Goal: Task Accomplishment & Management: Complete application form

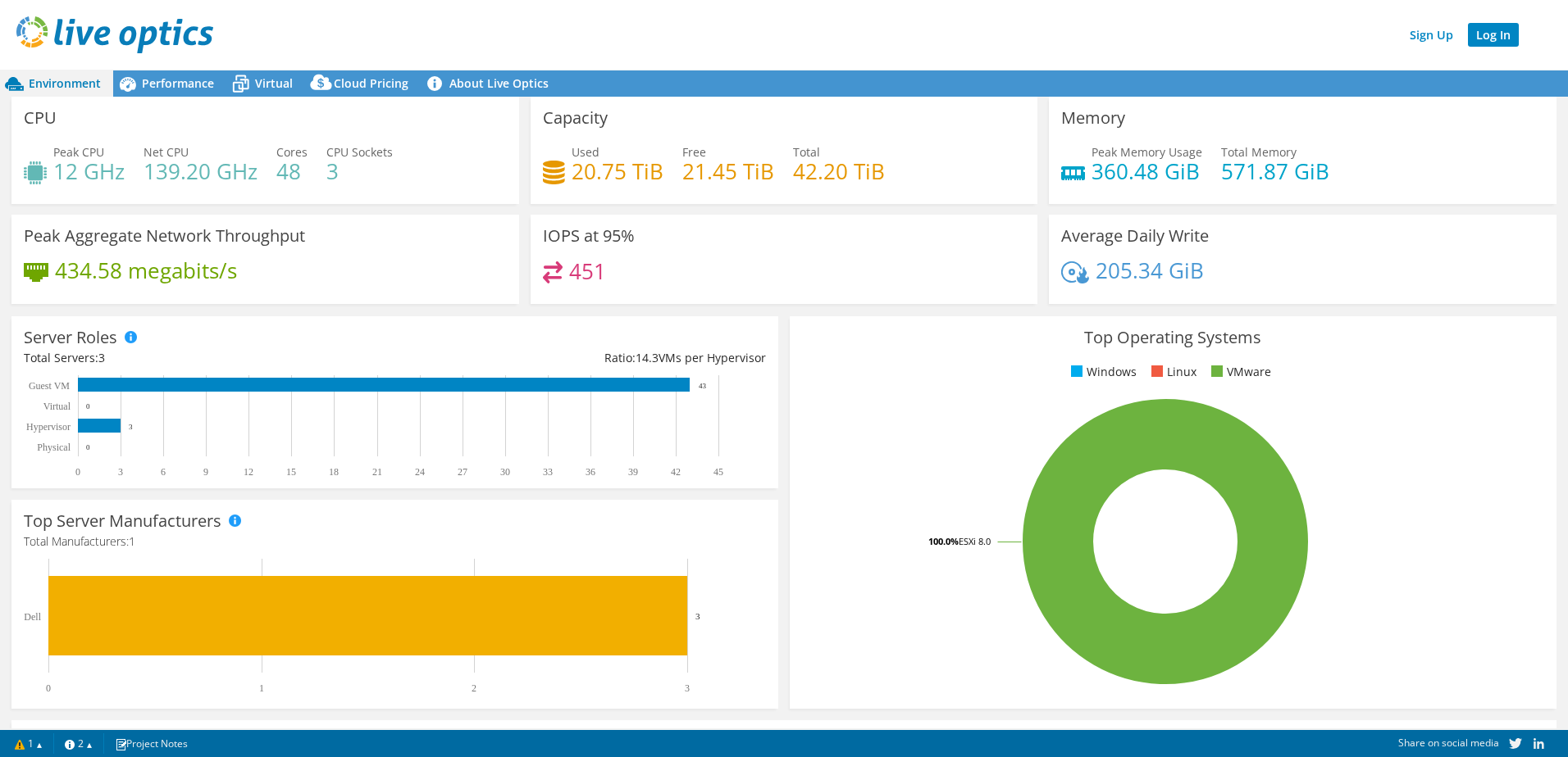
click at [1488, 33] on link "Log In" at bounding box center [1493, 35] width 51 height 24
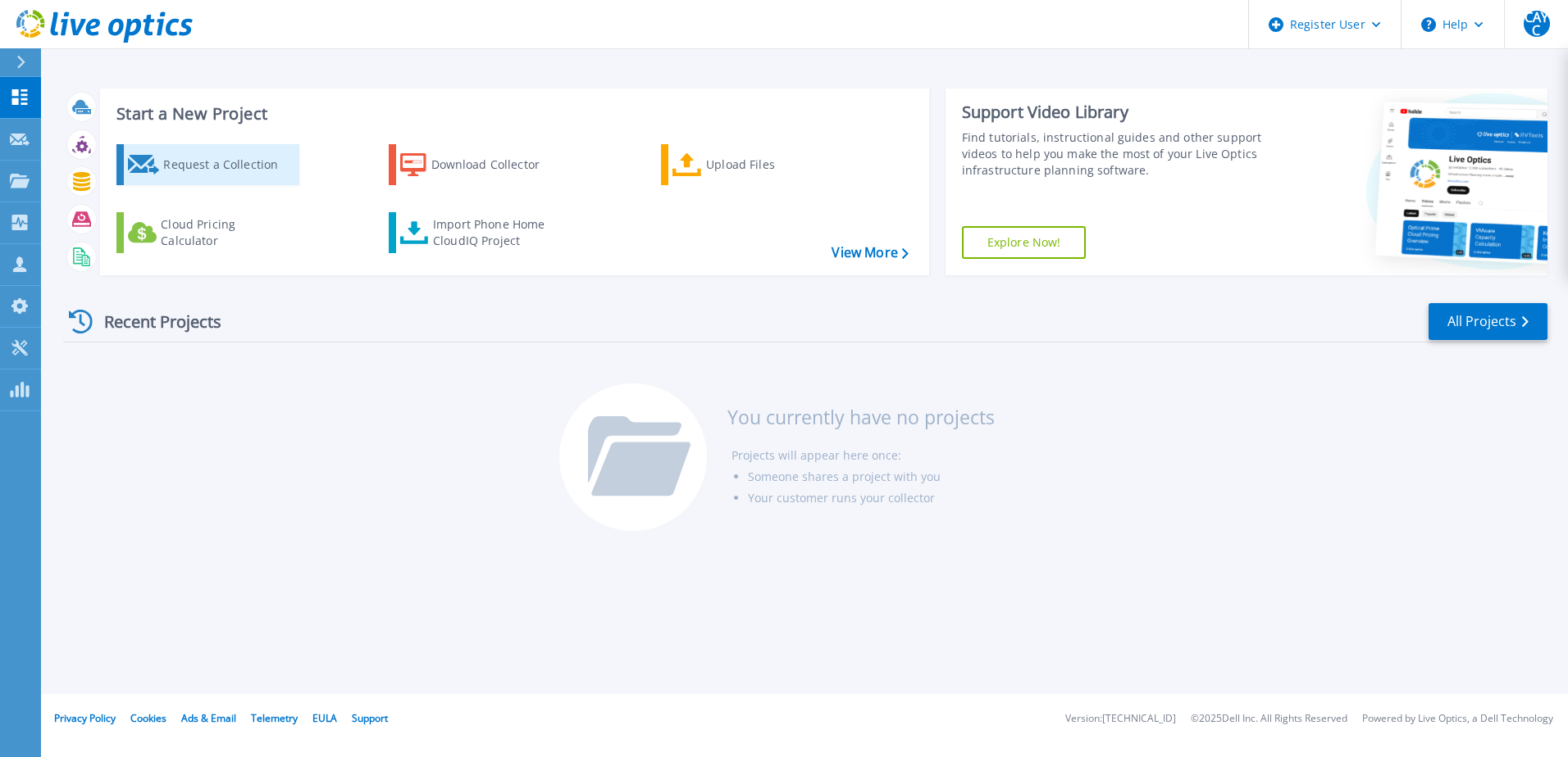
click at [223, 168] on div "Request a Collection" at bounding box center [228, 164] width 131 height 33
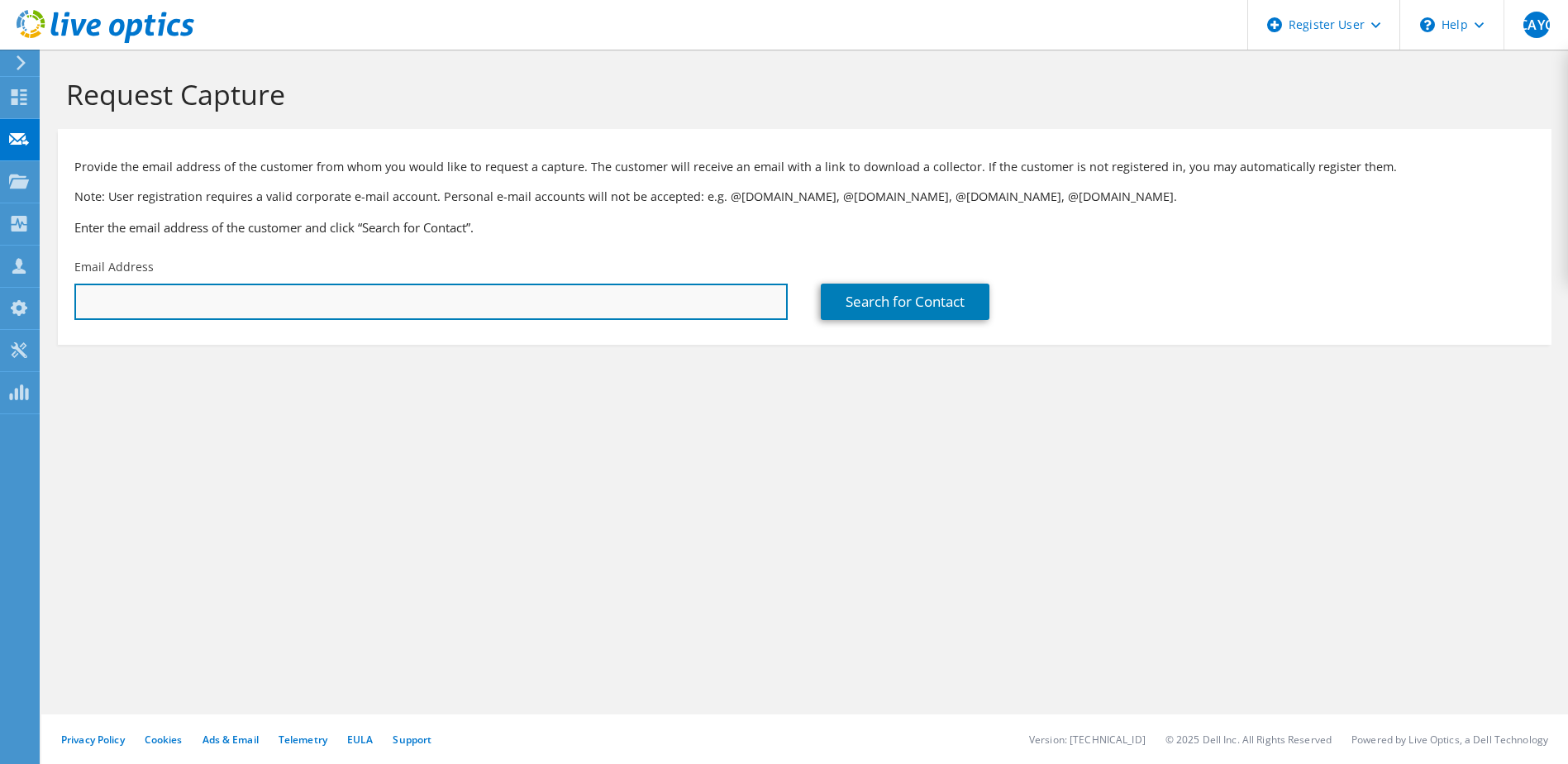
click at [152, 291] on input "text" at bounding box center [431, 301] width 713 height 37
paste input "jmdecocruz@acdimpc.com.ph"
type input "jmdecocruz@acdimpc.com.ph"
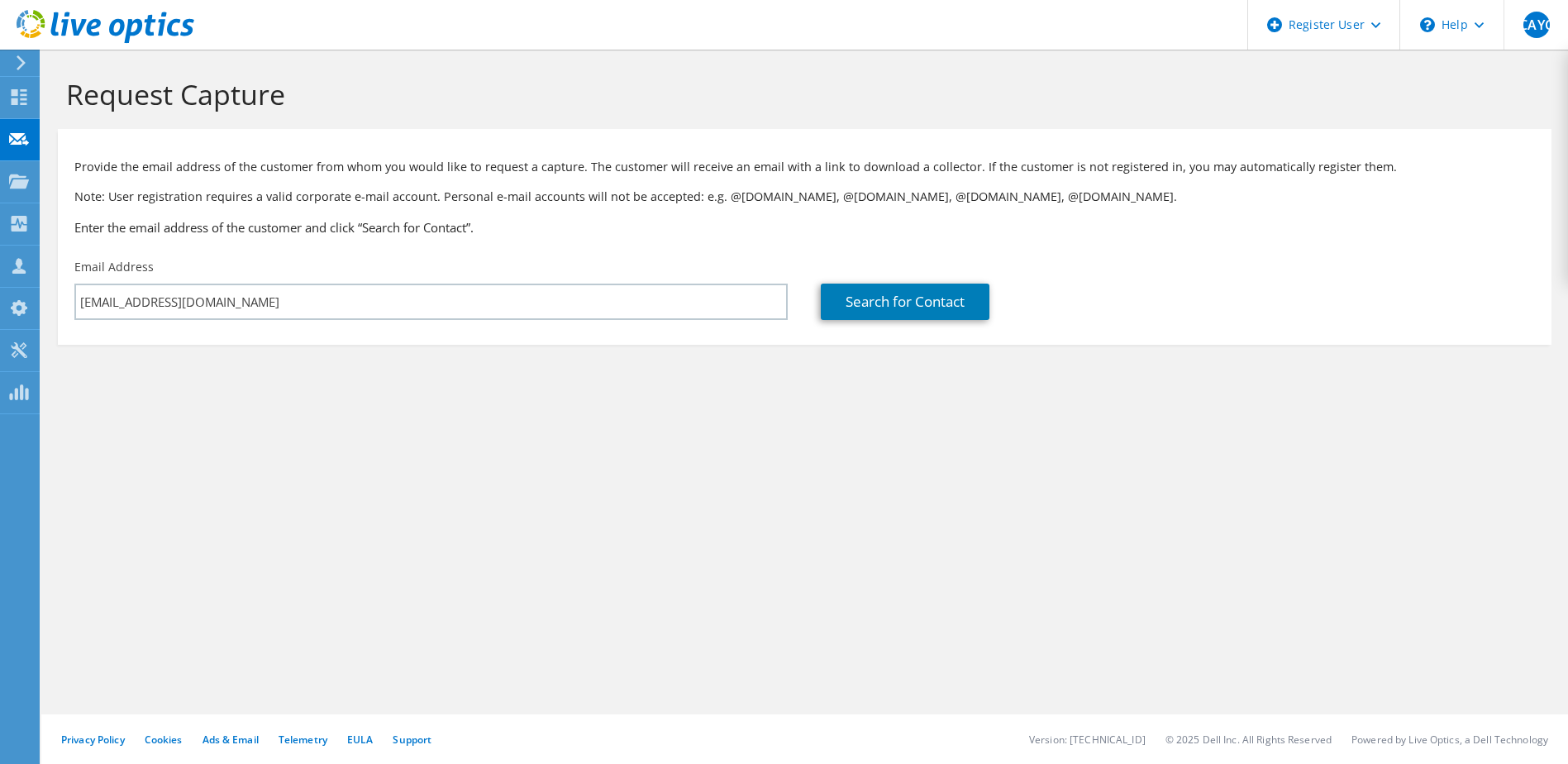
click at [494, 451] on div "Request Capture Provide the email address of the customer from whom you would l…" at bounding box center [804, 406] width 1527 height 714
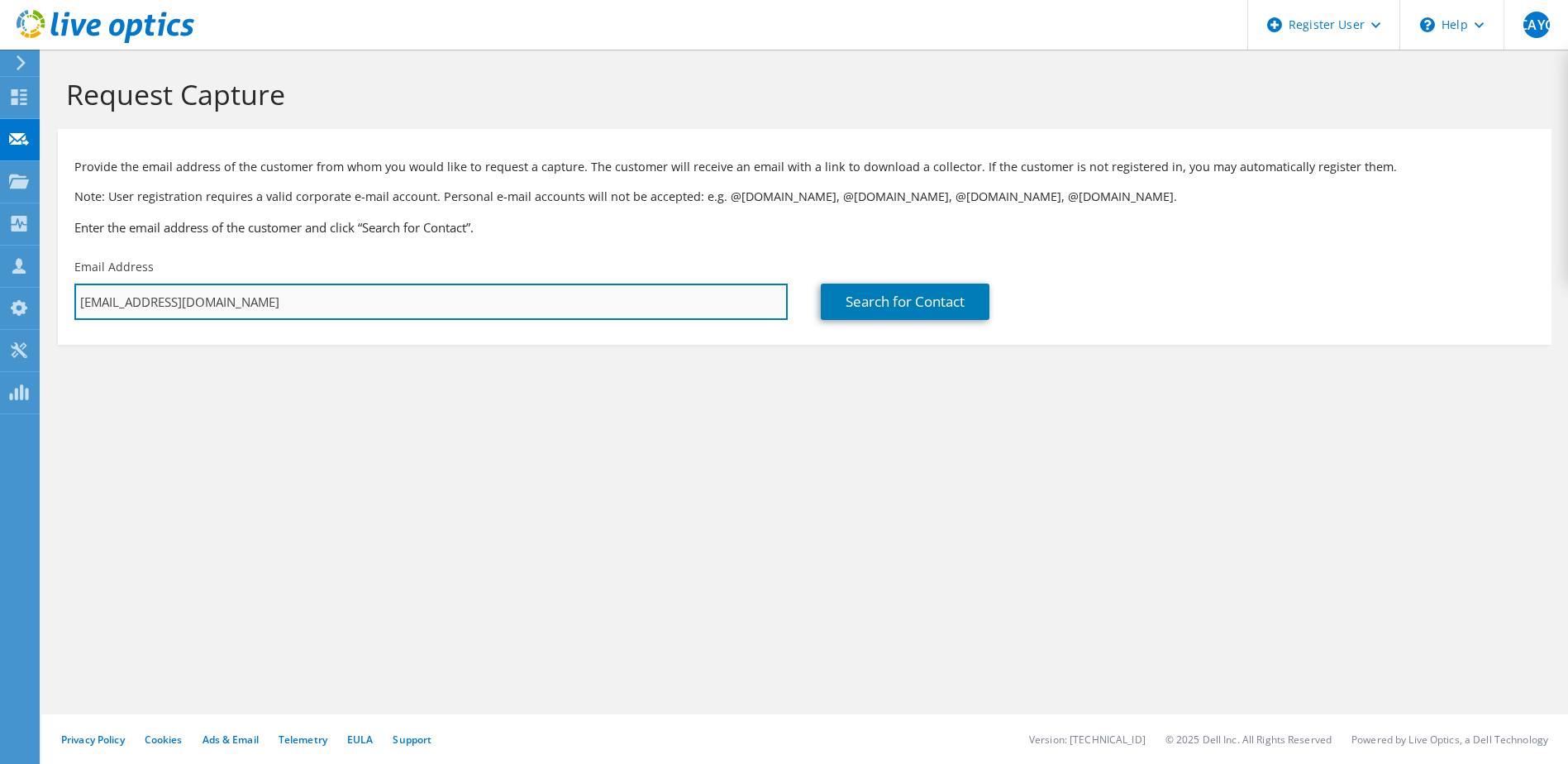
click at [548, 310] on input "jmdecocruz@acdimpc.com.ph" at bounding box center [431, 301] width 713 height 37
type input "ACDI MPC"
type input "Jona Marie Eco"
type input "Cruz"
type input "[GEOGRAPHIC_DATA]"
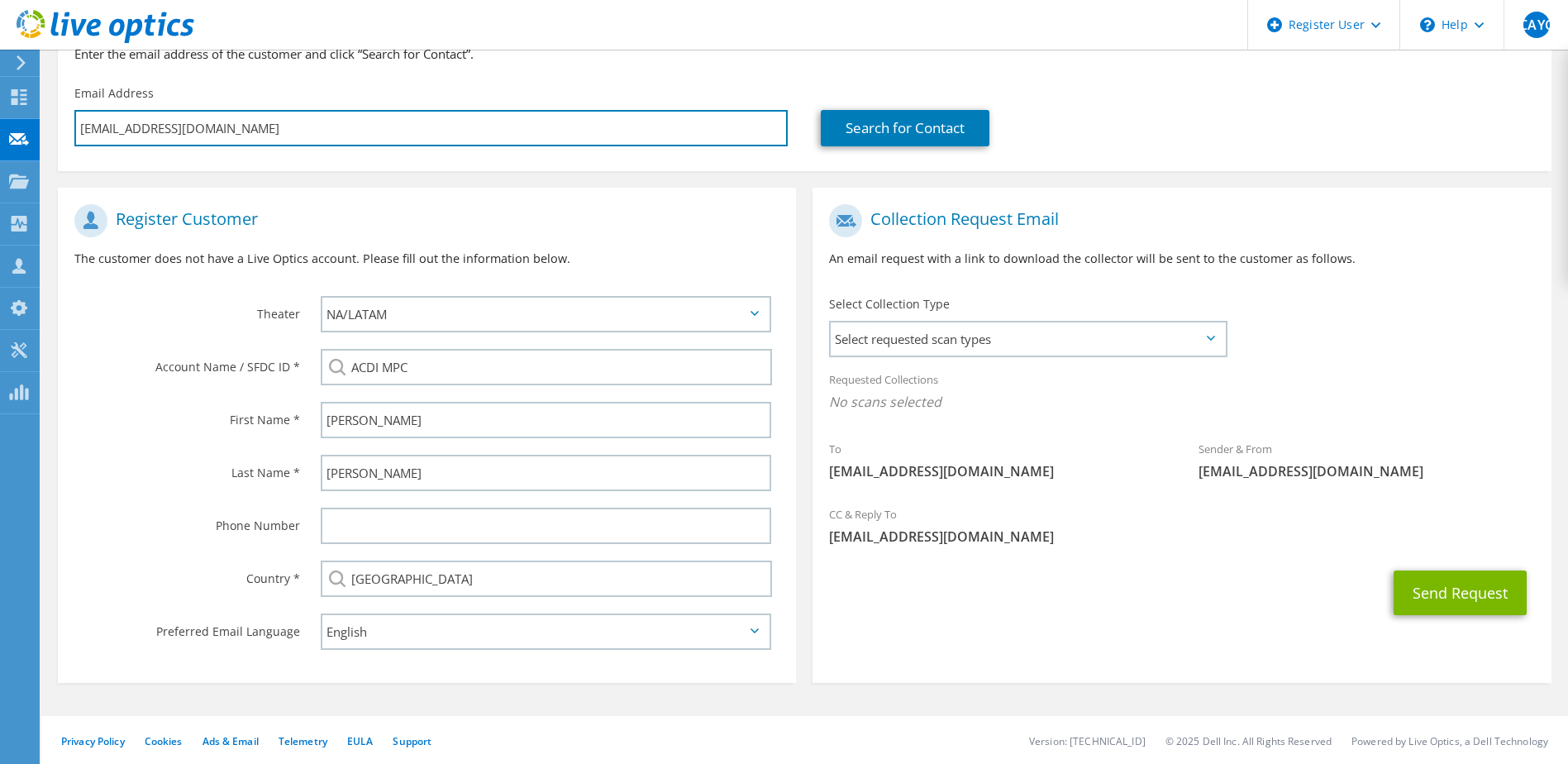
scroll to position [175, 0]
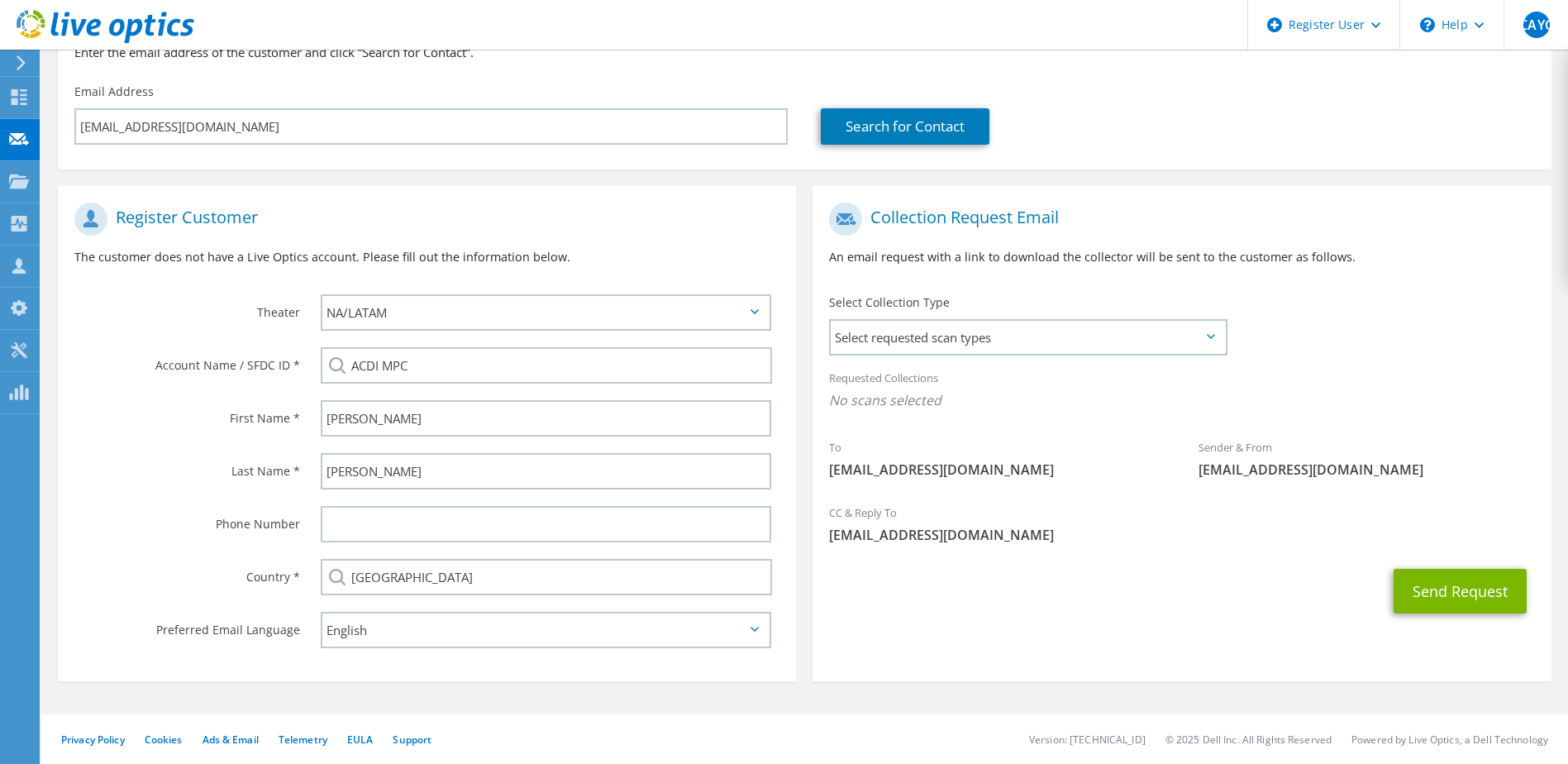
click at [1209, 335] on icon at bounding box center [1211, 336] width 9 height 5
click at [1209, 333] on span "Select requested scan types" at bounding box center [1027, 337] width 393 height 33
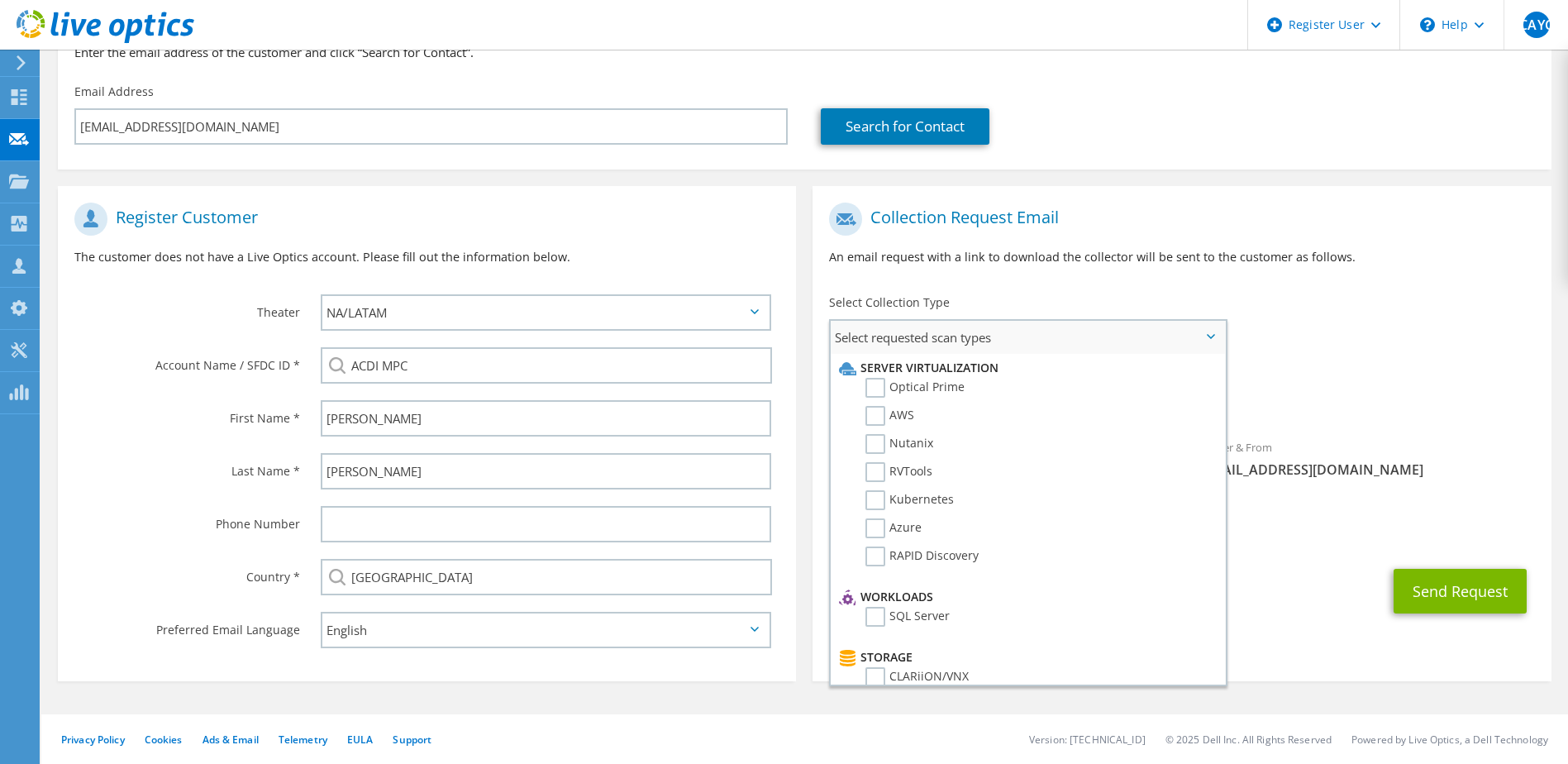
click at [877, 365] on li "Server Virtualization" at bounding box center [1025, 368] width 381 height 20
click at [874, 388] on label "Optical Prime" at bounding box center [915, 388] width 99 height 20
click at [0, 0] on input "Optical Prime" at bounding box center [0, 0] width 0 height 0
click at [878, 418] on label "AWS" at bounding box center [890, 416] width 49 height 20
click at [0, 0] on input "AWS" at bounding box center [0, 0] width 0 height 0
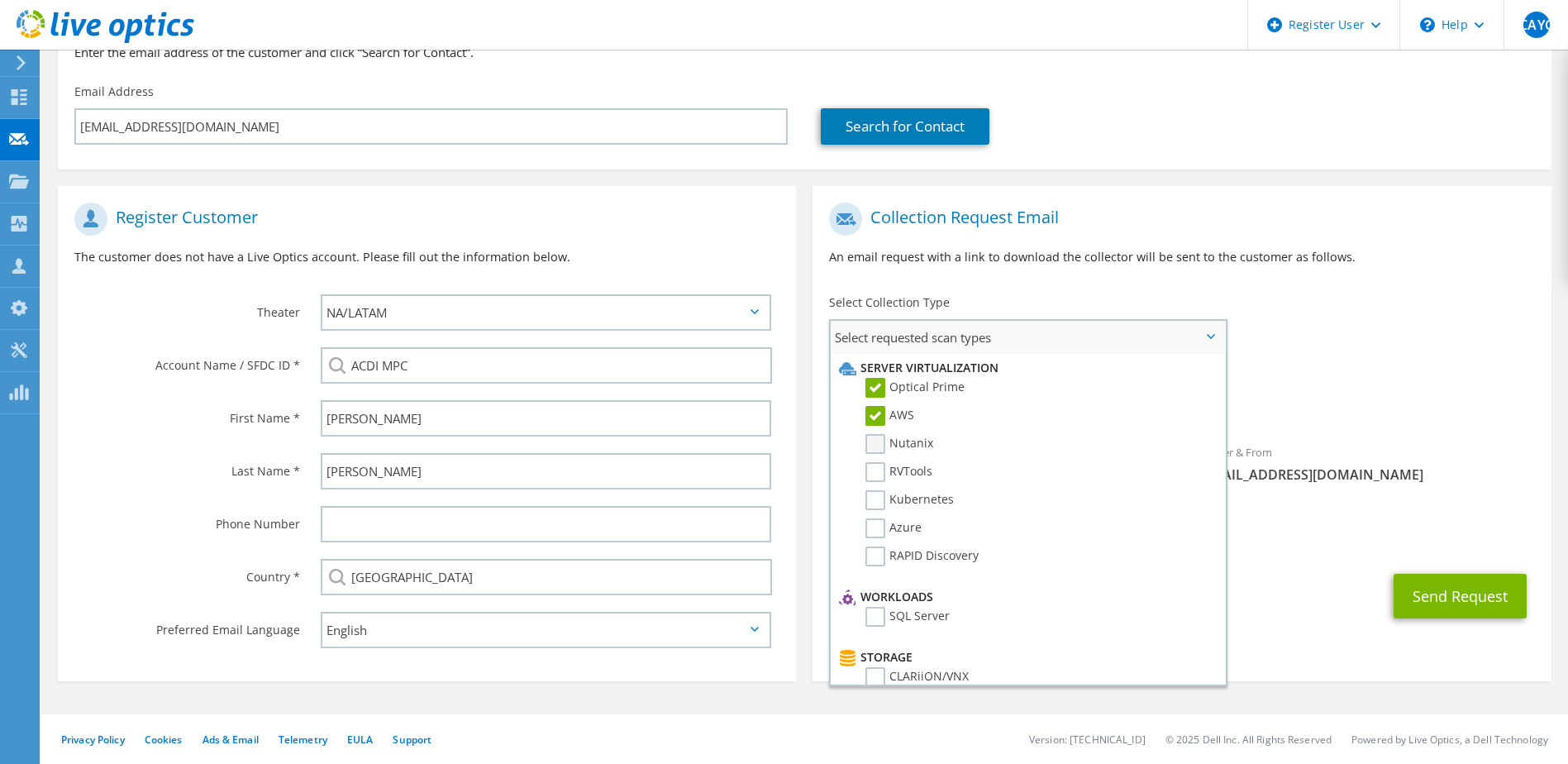
click at [877, 445] on label "Nutanix" at bounding box center [899, 444] width 67 height 20
click at [0, 0] on input "Nutanix" at bounding box center [0, 0] width 0 height 0
click at [874, 475] on label "RVTools" at bounding box center [899, 472] width 67 height 20
click at [0, 0] on input "RVTools" at bounding box center [0, 0] width 0 height 0
click at [871, 504] on label "Kubernetes" at bounding box center [910, 500] width 89 height 20
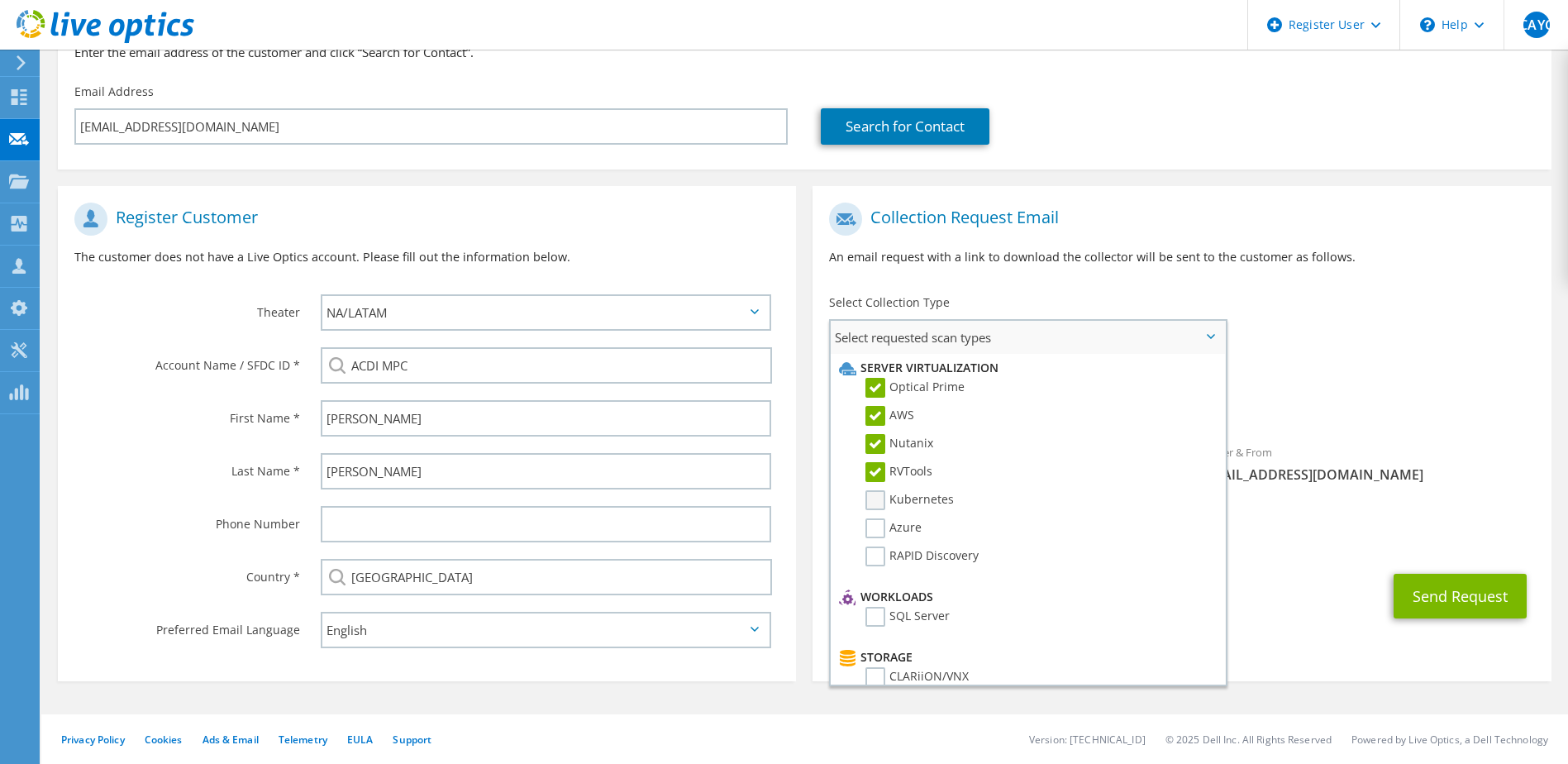
click at [0, 0] on input "Kubernetes" at bounding box center [0, 0] width 0 height 0
click at [869, 528] on label "Azure" at bounding box center [894, 528] width 56 height 20
click at [0, 0] on input "Azure" at bounding box center [0, 0] width 0 height 0
click at [872, 553] on label "RAPID Discovery" at bounding box center [922, 556] width 113 height 20
click at [0, 0] on input "RAPID Discovery" at bounding box center [0, 0] width 0 height 0
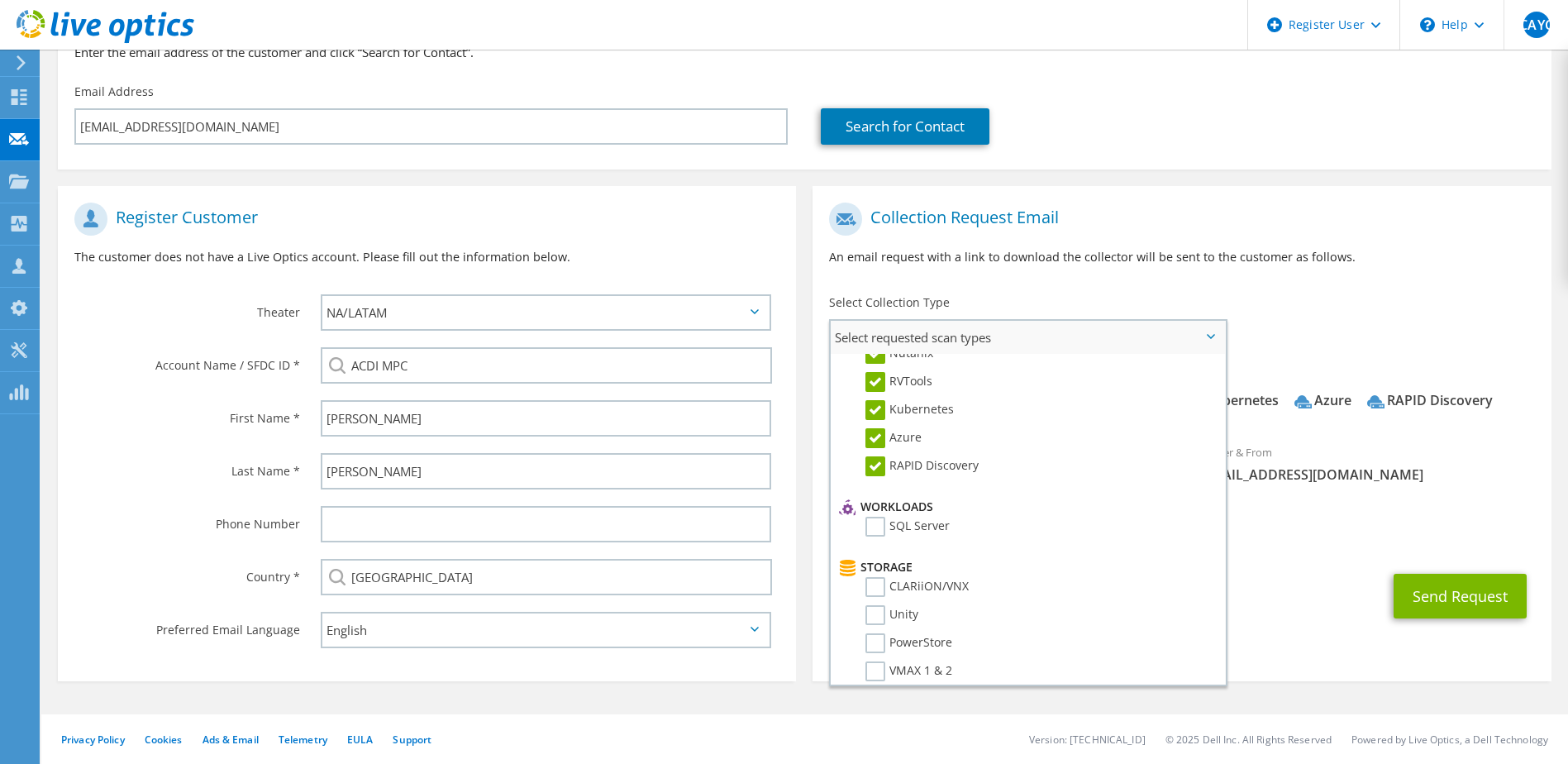
scroll to position [166, 0]
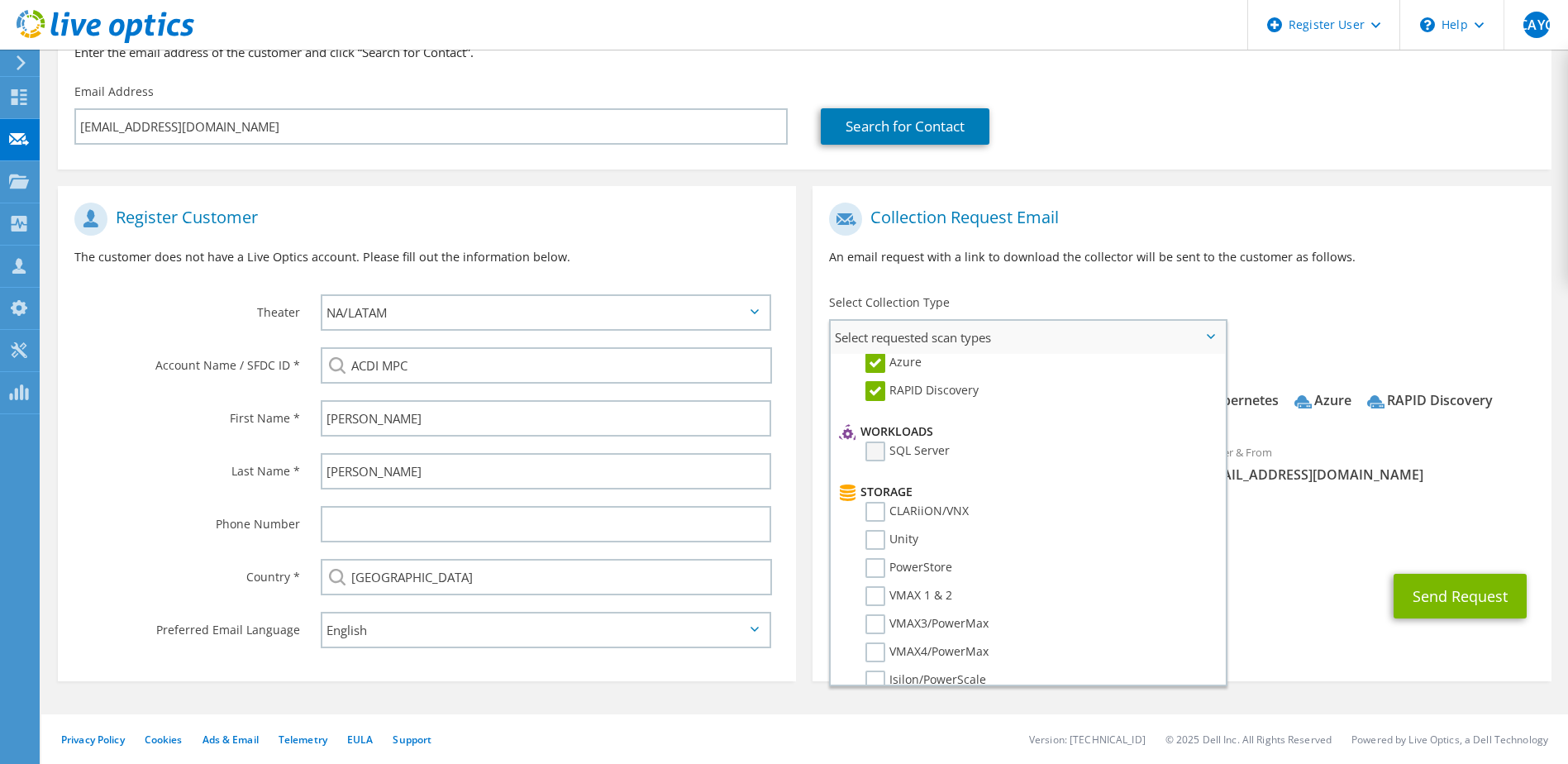
click at [873, 450] on label "SQL Server" at bounding box center [908, 451] width 84 height 20
click at [0, 0] on input "SQL Server" at bounding box center [0, 0] width 0 height 0
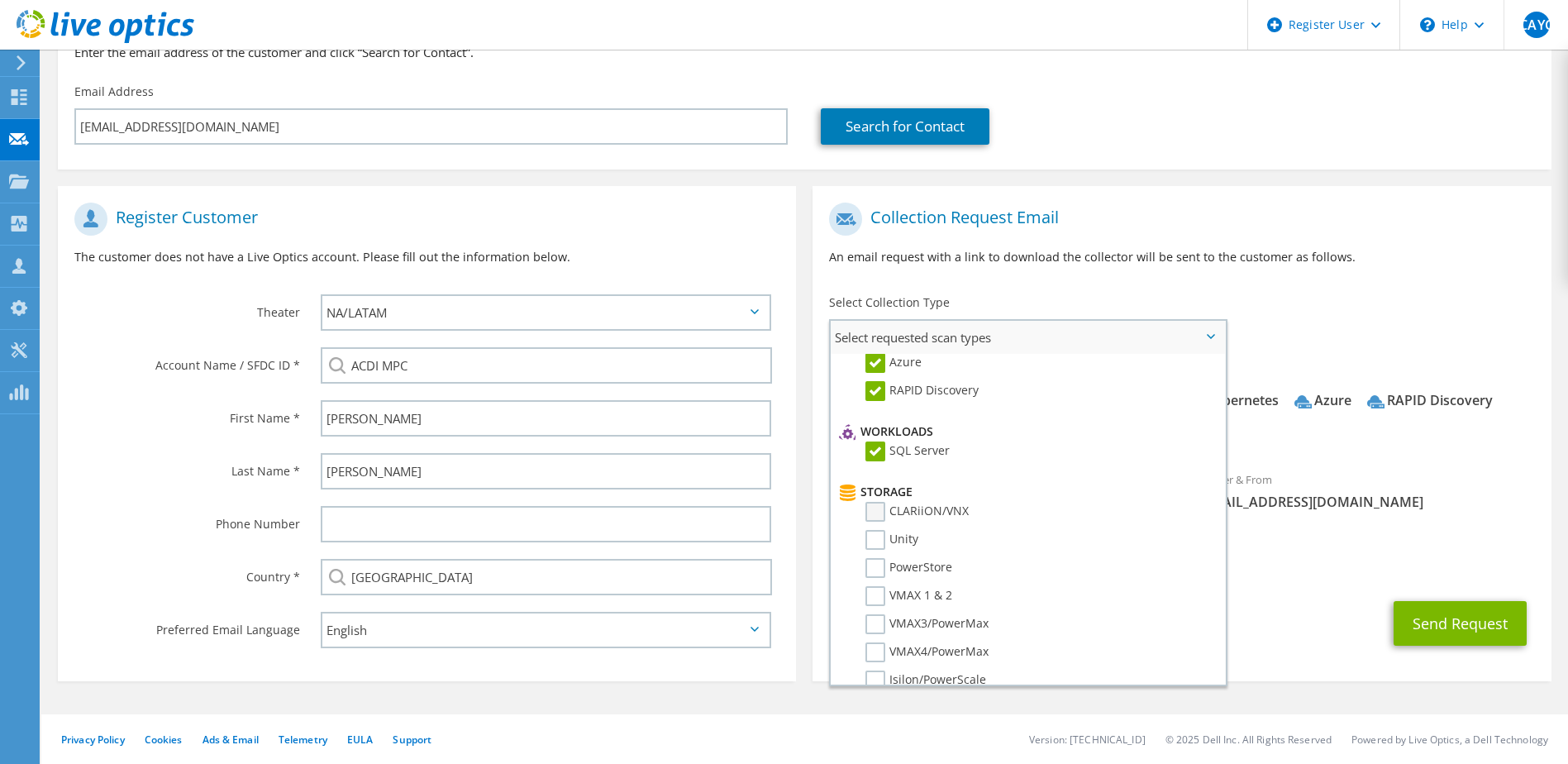
click at [880, 520] on label "CLARiiON/VNX" at bounding box center [917, 511] width 103 height 20
click at [0, 0] on input "CLARiiON/VNX" at bounding box center [0, 0] width 0 height 0
click at [880, 551] on li "Unity" at bounding box center [1025, 544] width 381 height 28
click at [878, 570] on label "PowerStore" at bounding box center [909, 568] width 87 height 20
click at [0, 0] on input "PowerStore" at bounding box center [0, 0] width 0 height 0
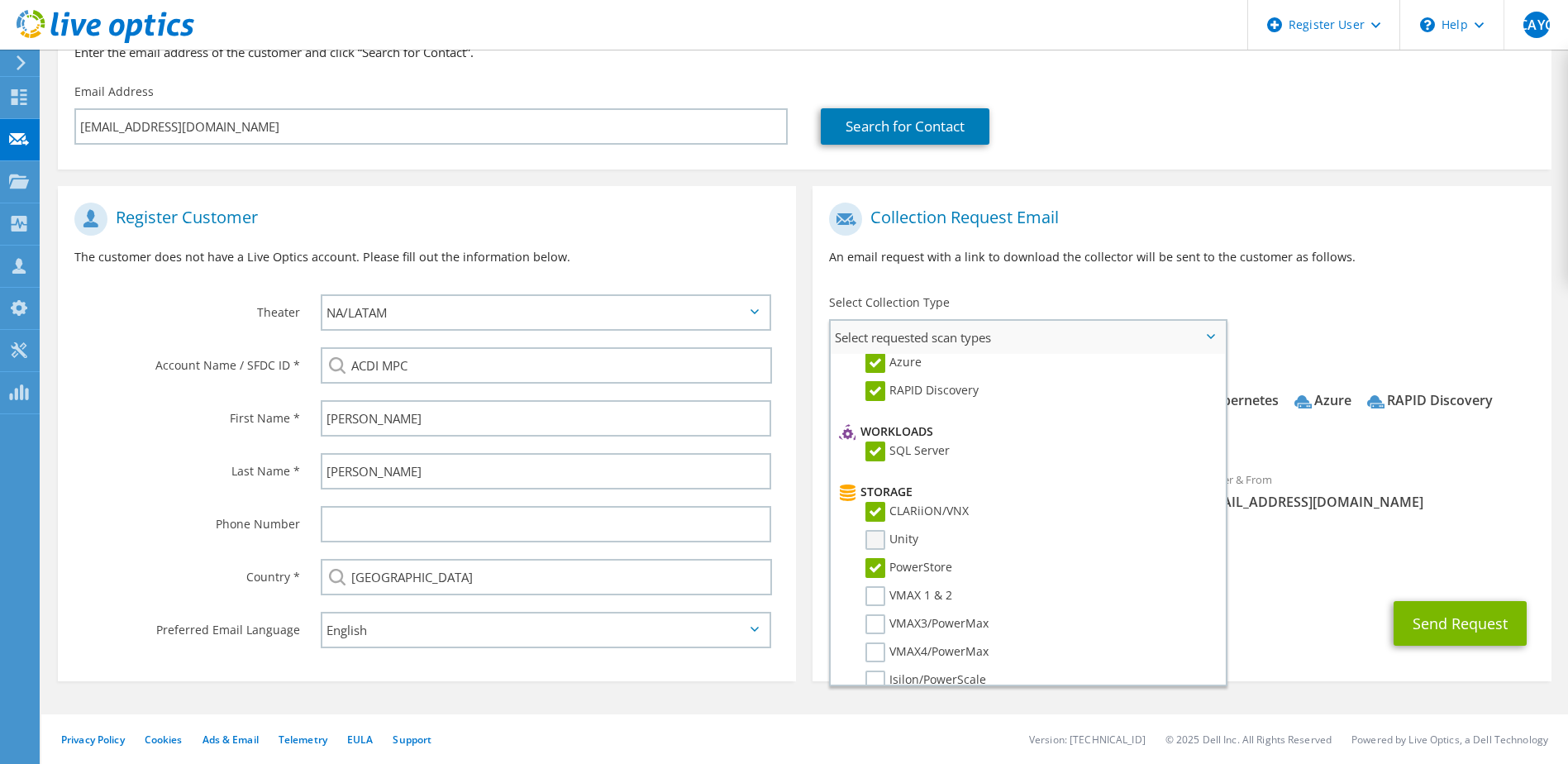
click at [870, 540] on label "Unity" at bounding box center [892, 539] width 53 height 20
click at [0, 0] on input "Unity" at bounding box center [0, 0] width 0 height 0
click at [874, 595] on label "VMAX 1 & 2" at bounding box center [909, 596] width 87 height 20
click at [0, 0] on input "VMAX 1 & 2" at bounding box center [0, 0] width 0 height 0
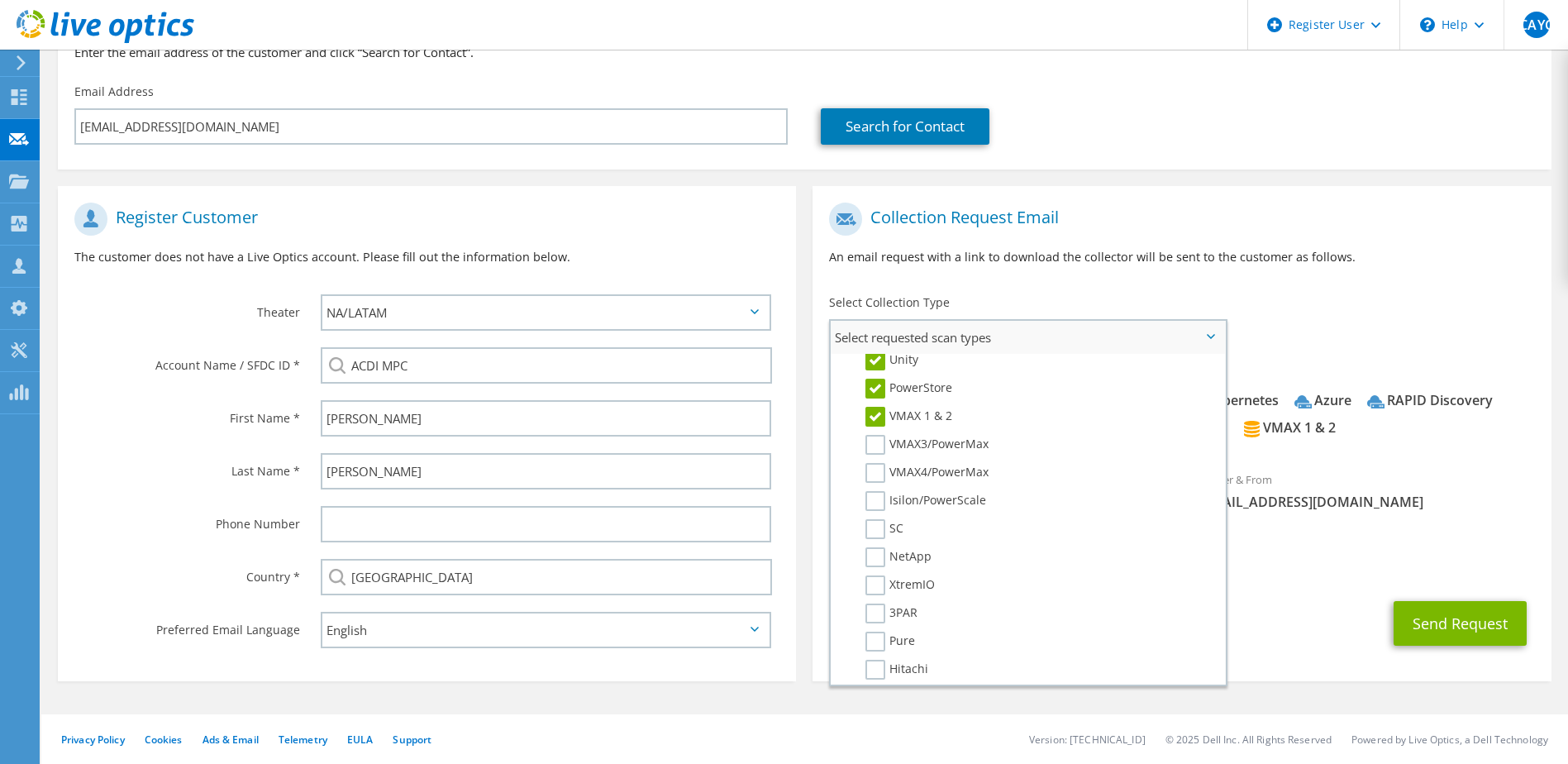
scroll to position [348, 0]
click at [876, 450] on label "VMAX3/PowerMax" at bounding box center [927, 441] width 123 height 20
click at [0, 0] on input "VMAX3/PowerMax" at bounding box center [0, 0] width 0 height 0
click at [882, 468] on label "VMAX4/PowerMax" at bounding box center [927, 469] width 123 height 20
click at [0, 0] on input "VMAX4/PowerMax" at bounding box center [0, 0] width 0 height 0
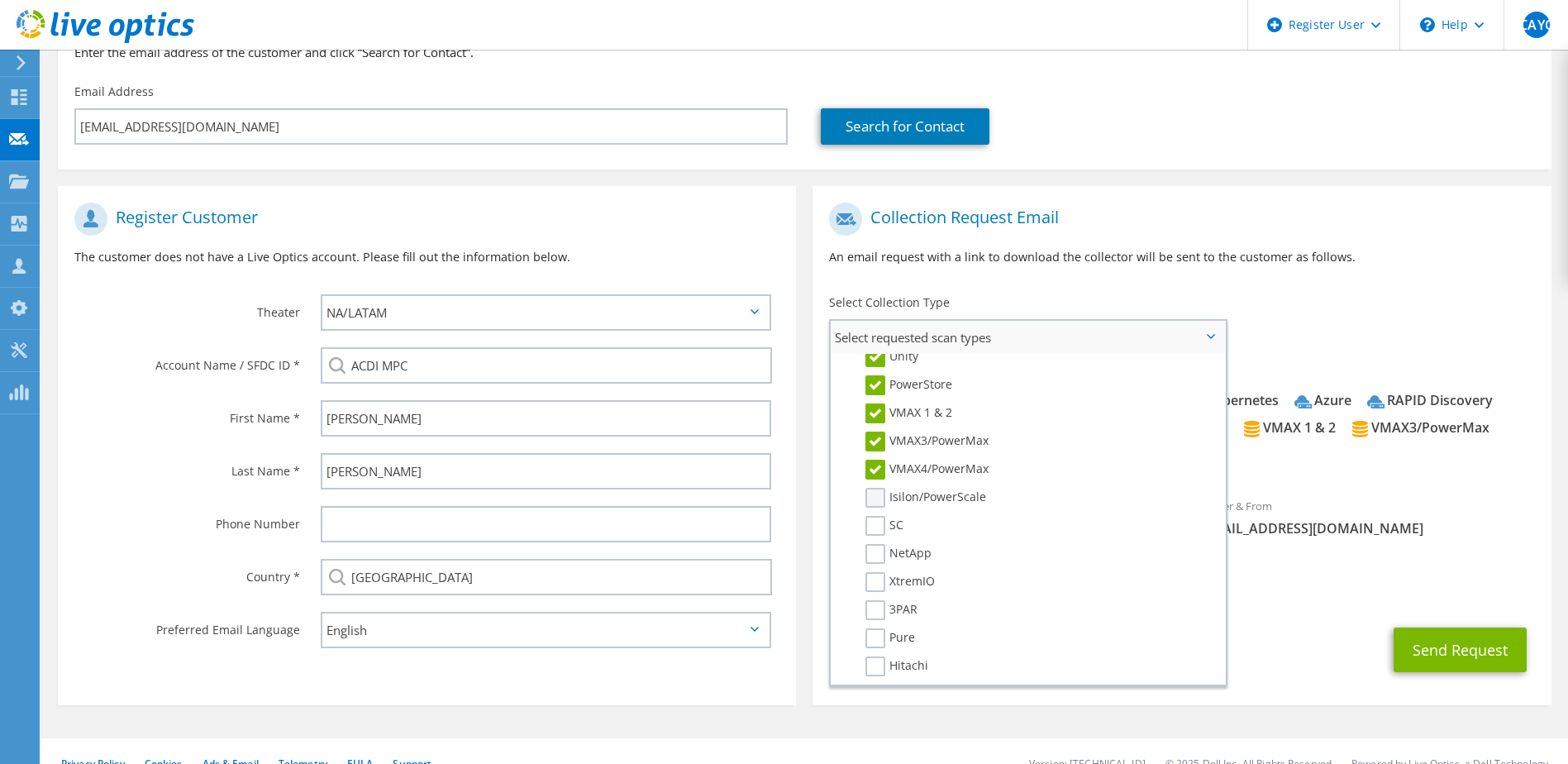
click at [875, 503] on label "Isilon/PowerScale" at bounding box center [926, 498] width 120 height 20
click at [0, 0] on input "Isilon/PowerScale" at bounding box center [0, 0] width 0 height 0
click at [880, 531] on label "SC" at bounding box center [885, 526] width 38 height 20
click at [0, 0] on input "SC" at bounding box center [0, 0] width 0 height 0
click at [878, 555] on label "NetApp" at bounding box center [899, 554] width 67 height 20
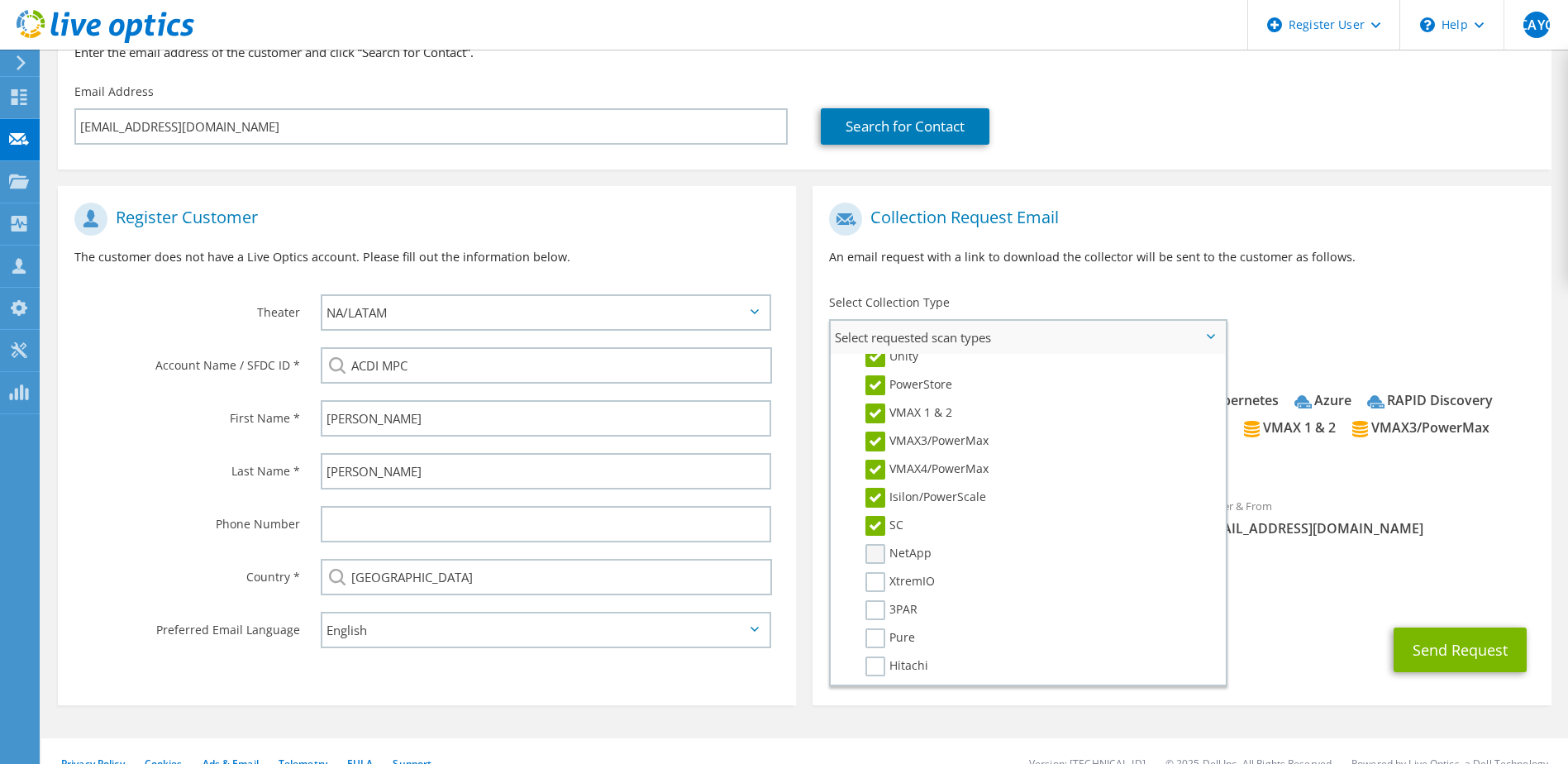
click at [0, 0] on input "NetApp" at bounding box center [0, 0] width 0 height 0
click at [875, 582] on label "XtremIO" at bounding box center [900, 582] width 69 height 20
click at [0, 0] on input "XtremIO" at bounding box center [0, 0] width 0 height 0
click at [871, 610] on label "3PAR" at bounding box center [891, 609] width 52 height 20
click at [0, 0] on input "3PAR" at bounding box center [0, 0] width 0 height 0
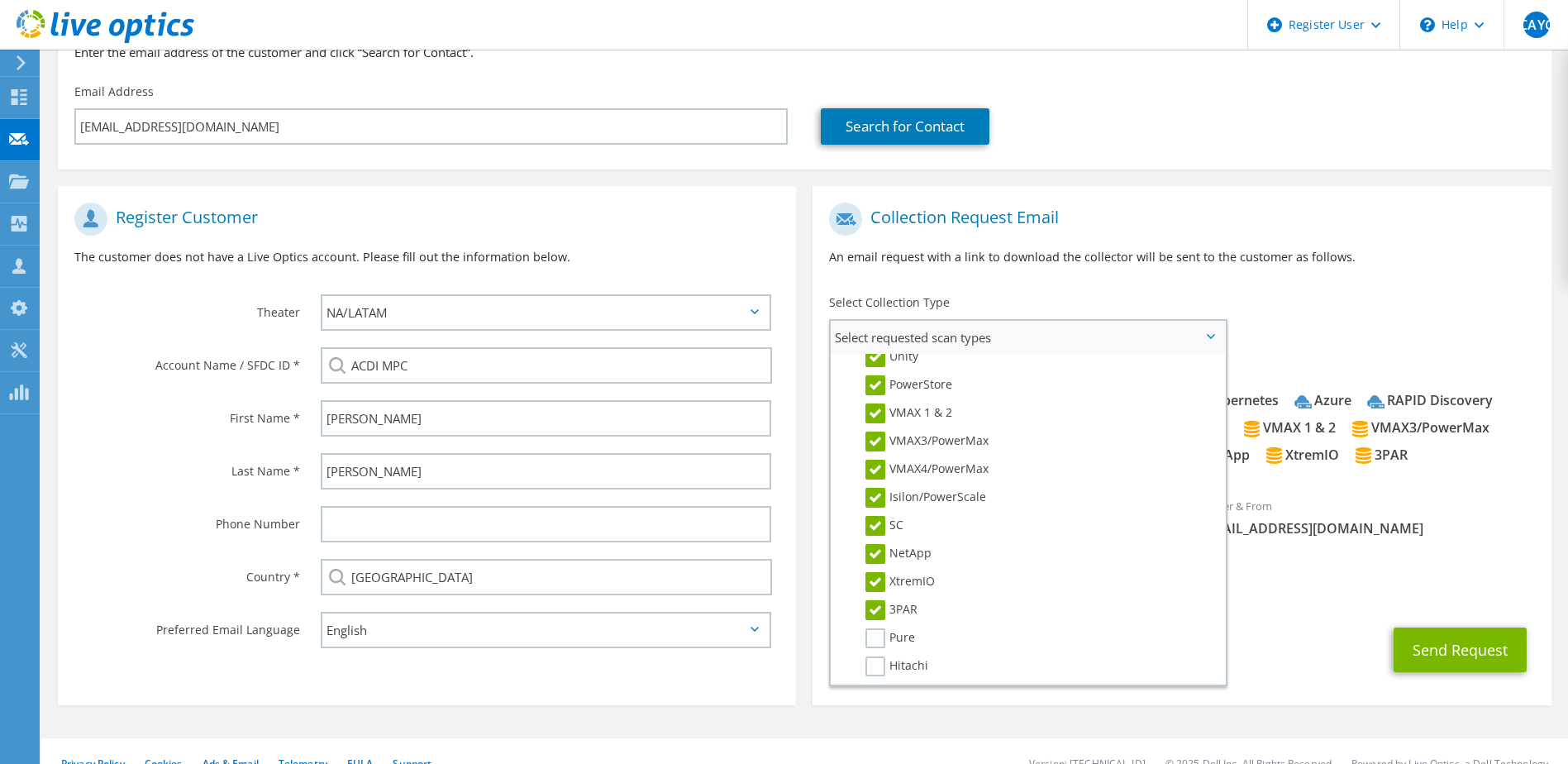
click at [1209, 534] on li "Server Virtualization Optical Prime AWS Nutanix RVTools Kubernetes Azure SQL Se…" at bounding box center [1027, 536] width 393 height 1061
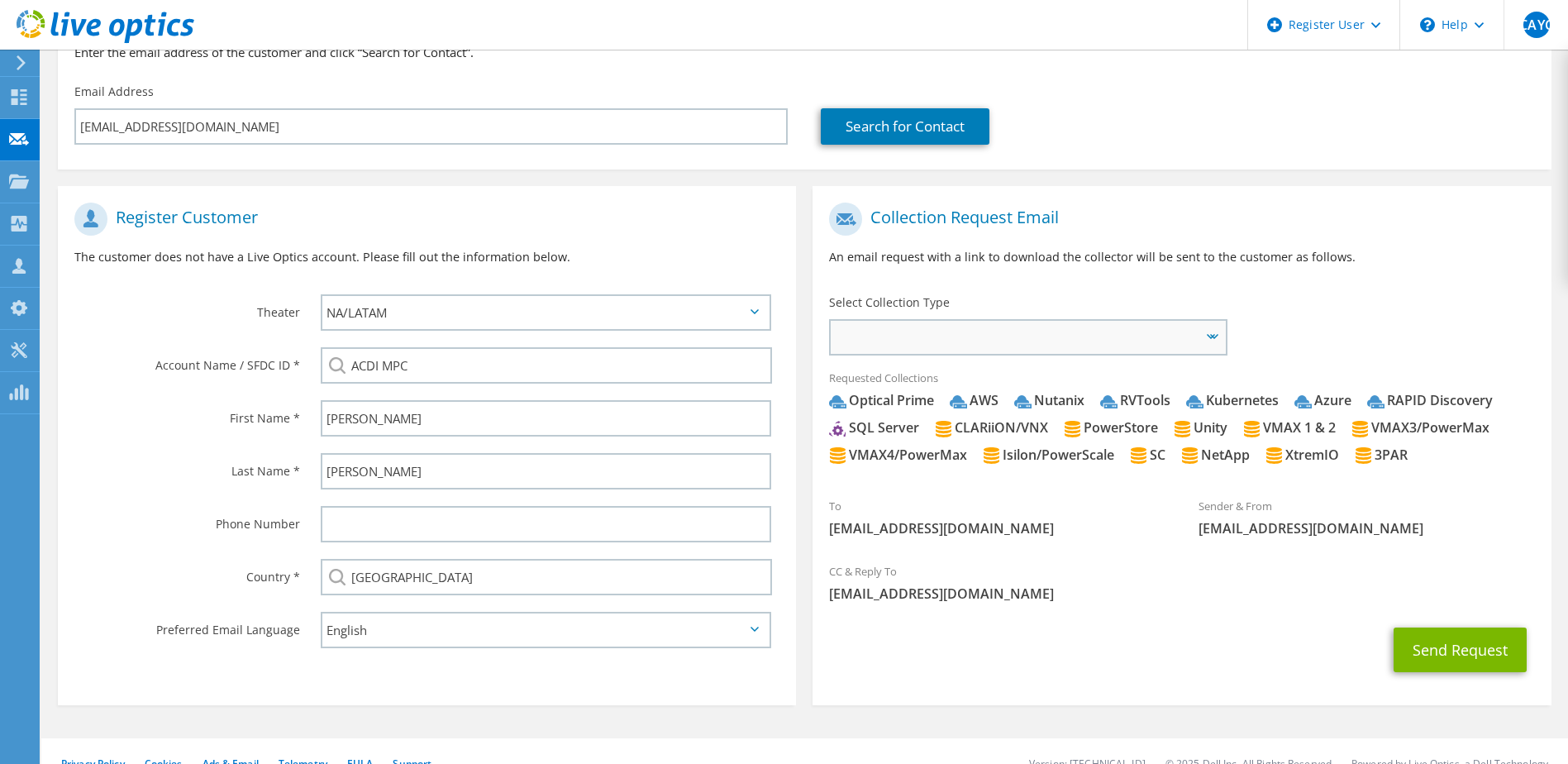
click at [1211, 322] on span "Server Virtualization Optical Prime AWS Nutanix RVTools Kubernetes Azure SQL Se…" at bounding box center [1027, 337] width 393 height 33
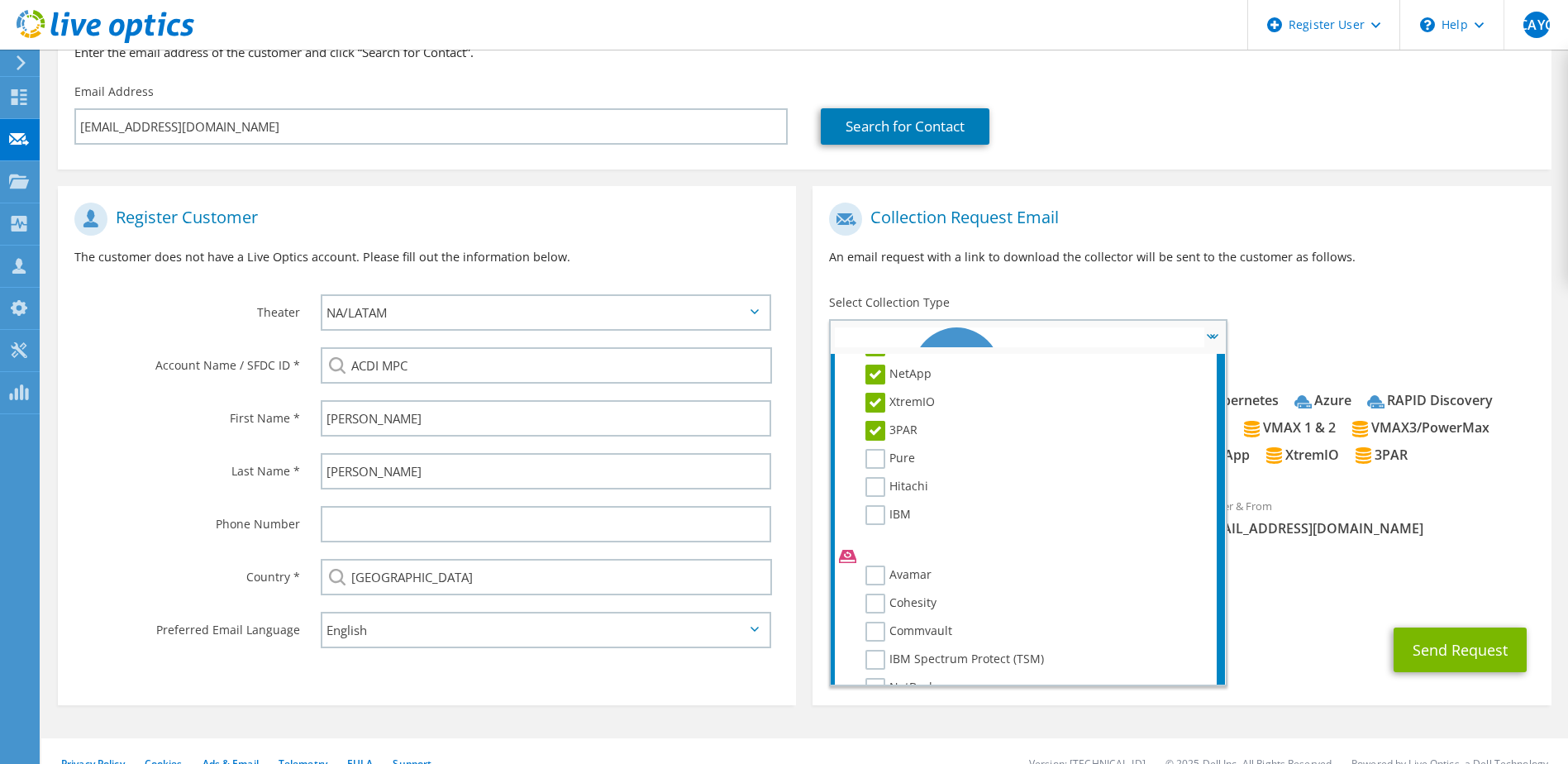
scroll to position [537, 0]
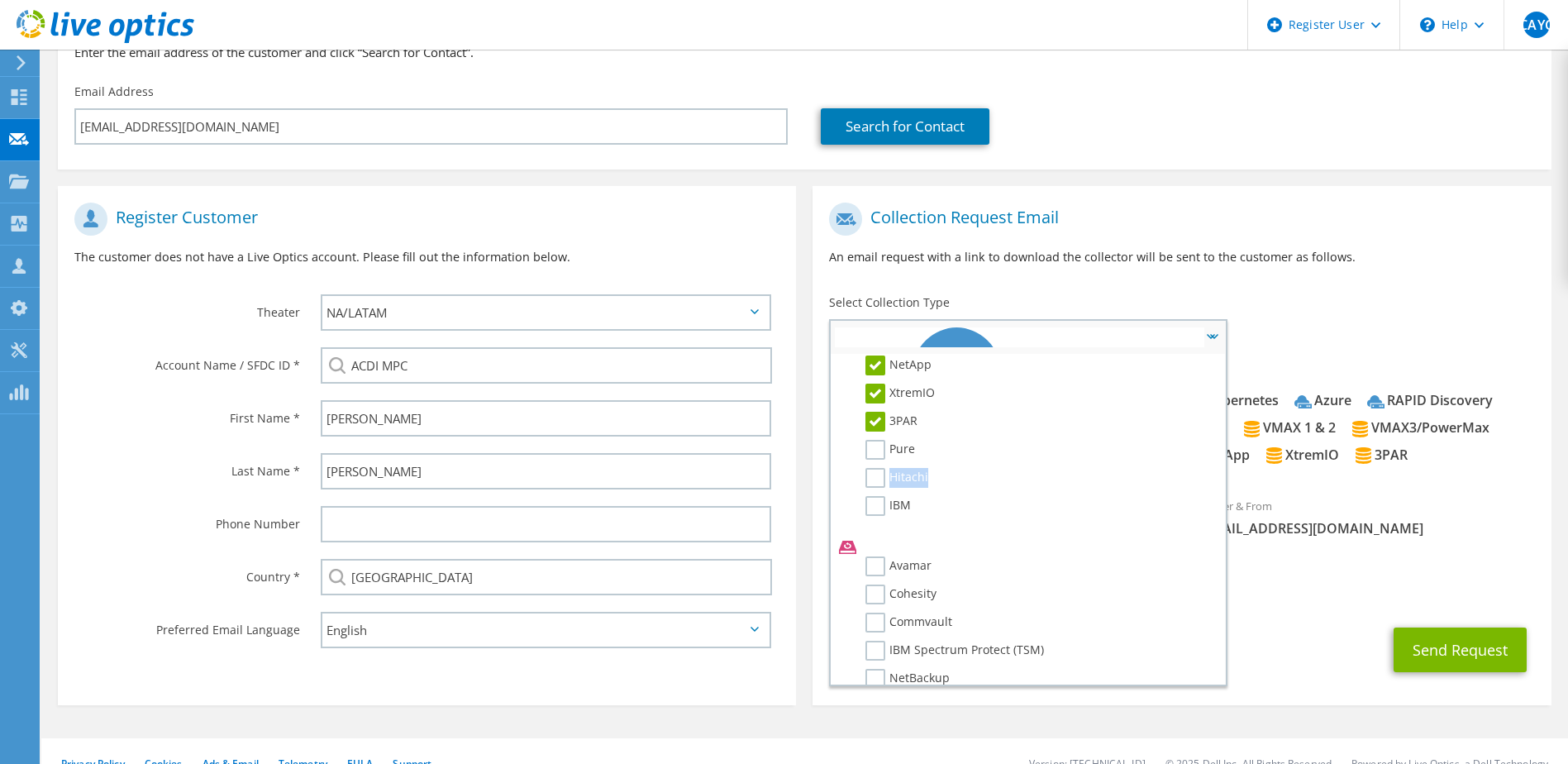
drag, startPoint x: 881, startPoint y: 480, endPoint x: 870, endPoint y: 466, distance: 17.8
click at [870, 466] on ul "Storage CLARiiON/VNX Unity PowerStore VMAX 1 & 2 VMAX3/PowerMax SC NetApp" at bounding box center [1025, 319] width 381 height 426
drag, startPoint x: 870, startPoint y: 466, endPoint x: 874, endPoint y: 449, distance: 17.5
click at [874, 449] on label "Pure" at bounding box center [891, 449] width 49 height 20
click at [0, 0] on input "Pure" at bounding box center [0, 0] width 0 height 0
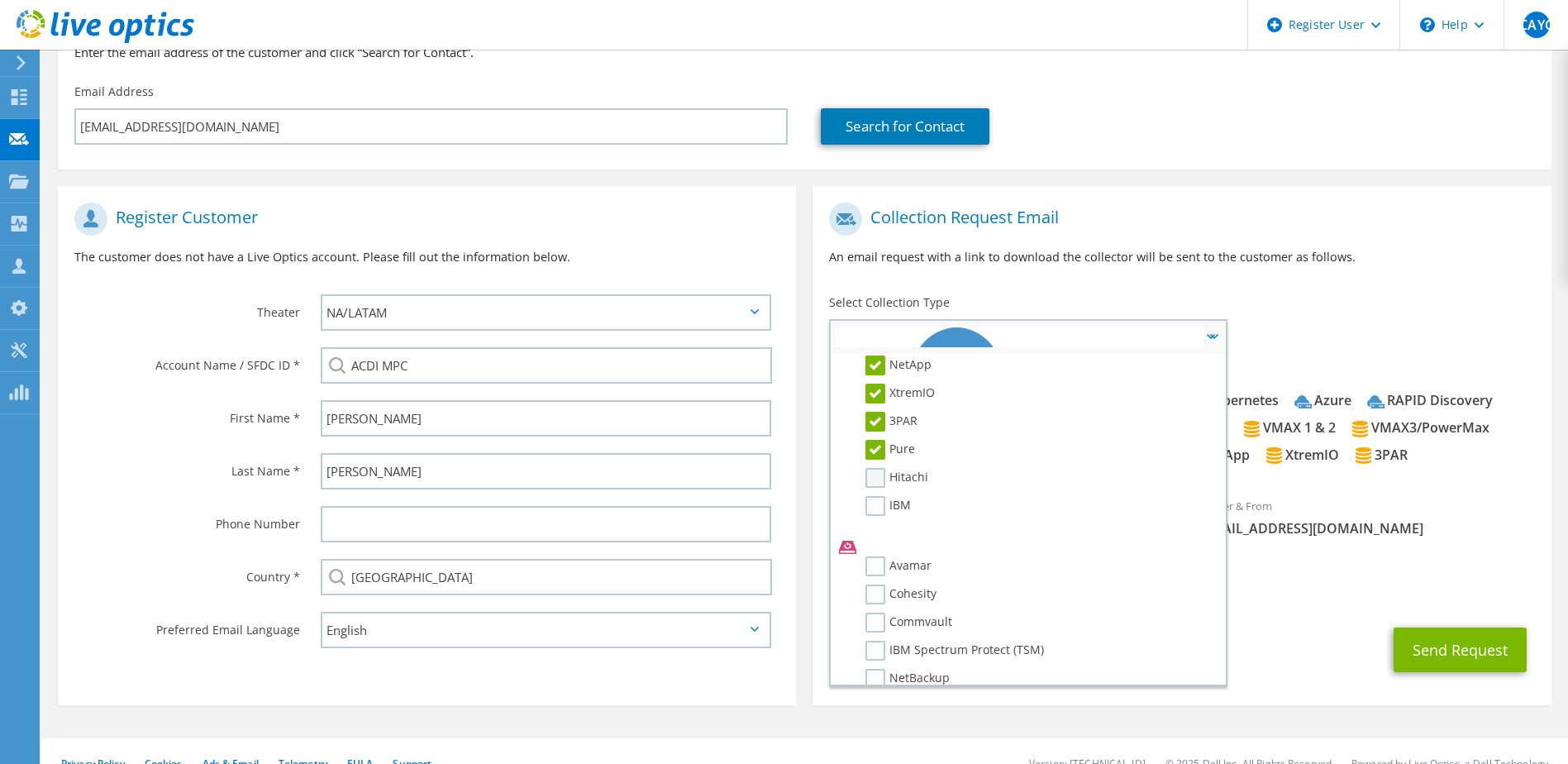
click at [874, 480] on label "Hitachi" at bounding box center [897, 477] width 63 height 20
click at [0, 0] on input "Hitachi" at bounding box center [0, 0] width 0 height 0
click at [883, 499] on label "IBM" at bounding box center [888, 505] width 45 height 20
click at [0, 0] on input "IBM" at bounding box center [0, 0] width 0 height 0
click at [874, 561] on label "Avamar" at bounding box center [899, 566] width 67 height 20
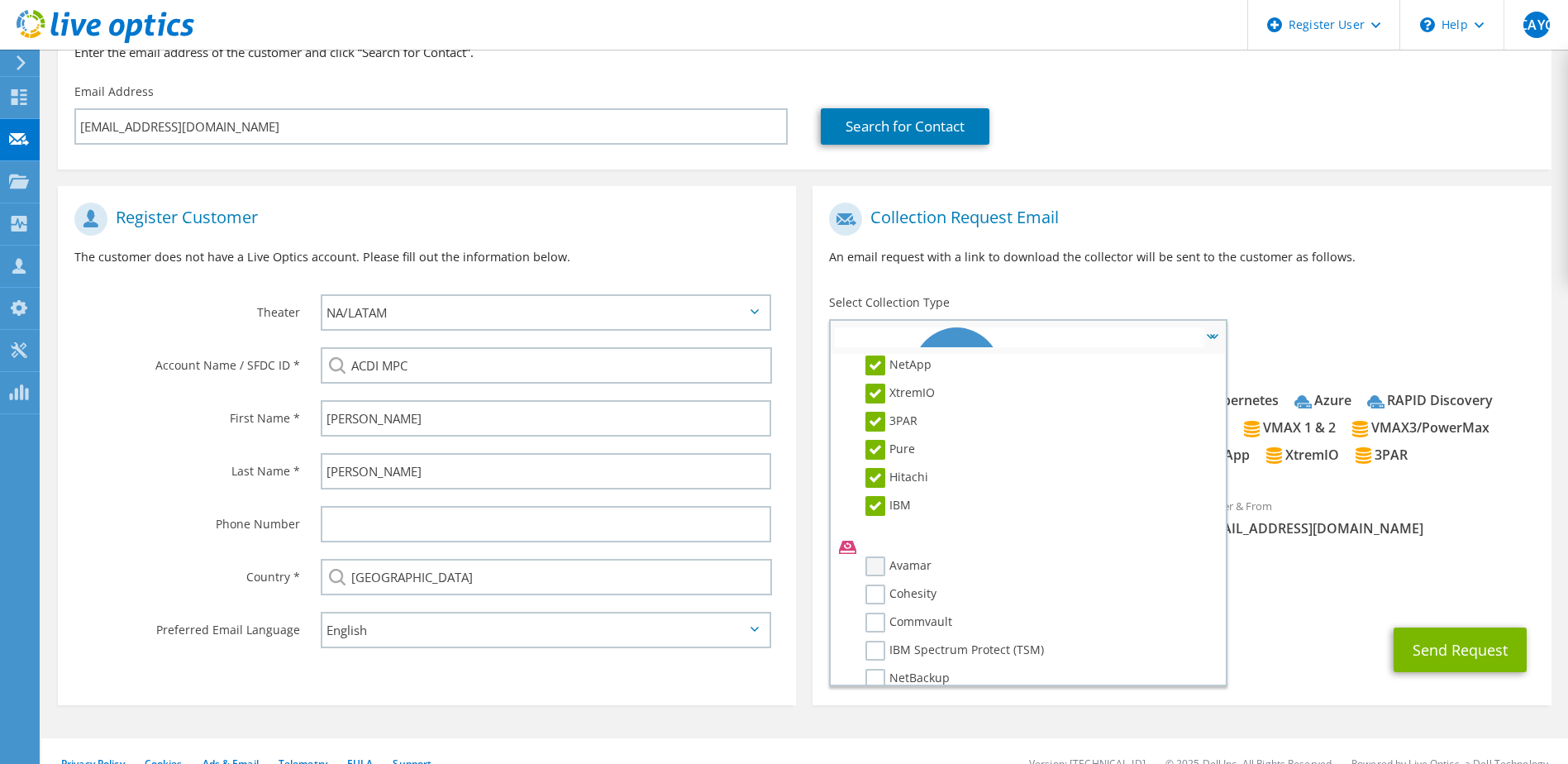
click at [0, 0] on input "Avamar" at bounding box center [0, 0] width 0 height 0
click at [874, 595] on label "Cohesity" at bounding box center [901, 594] width 71 height 20
click at [0, 0] on input "Cohesity" at bounding box center [0, 0] width 0 height 0
click at [874, 620] on label "Commvault" at bounding box center [909, 622] width 87 height 20
click at [0, 0] on input "Commvault" at bounding box center [0, 0] width 0 height 0
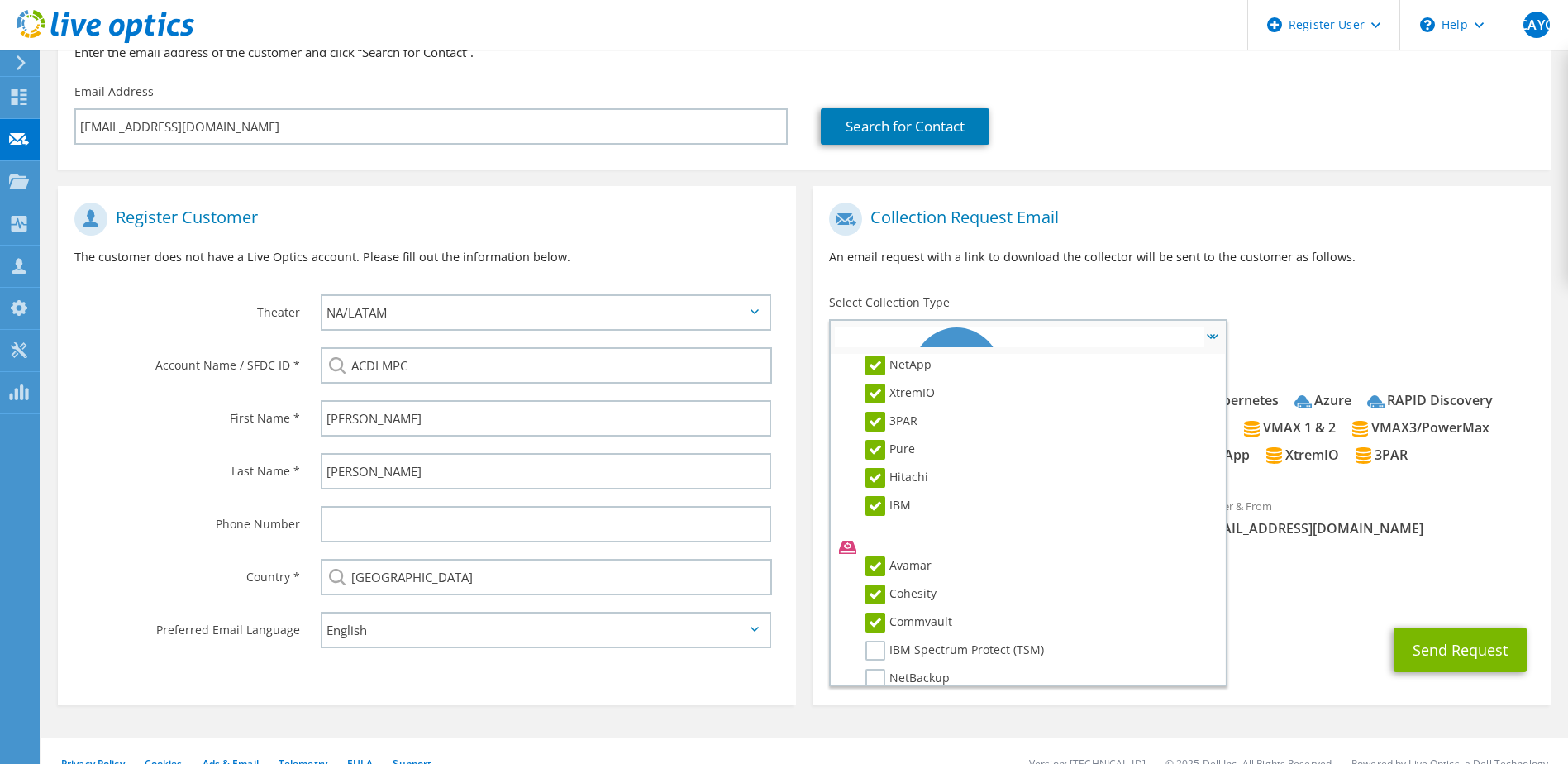
click at [874, 567] on label "Avamar" at bounding box center [899, 566] width 67 height 20
click at [0, 0] on input "Avamar" at bounding box center [0, 0] width 0 height 0
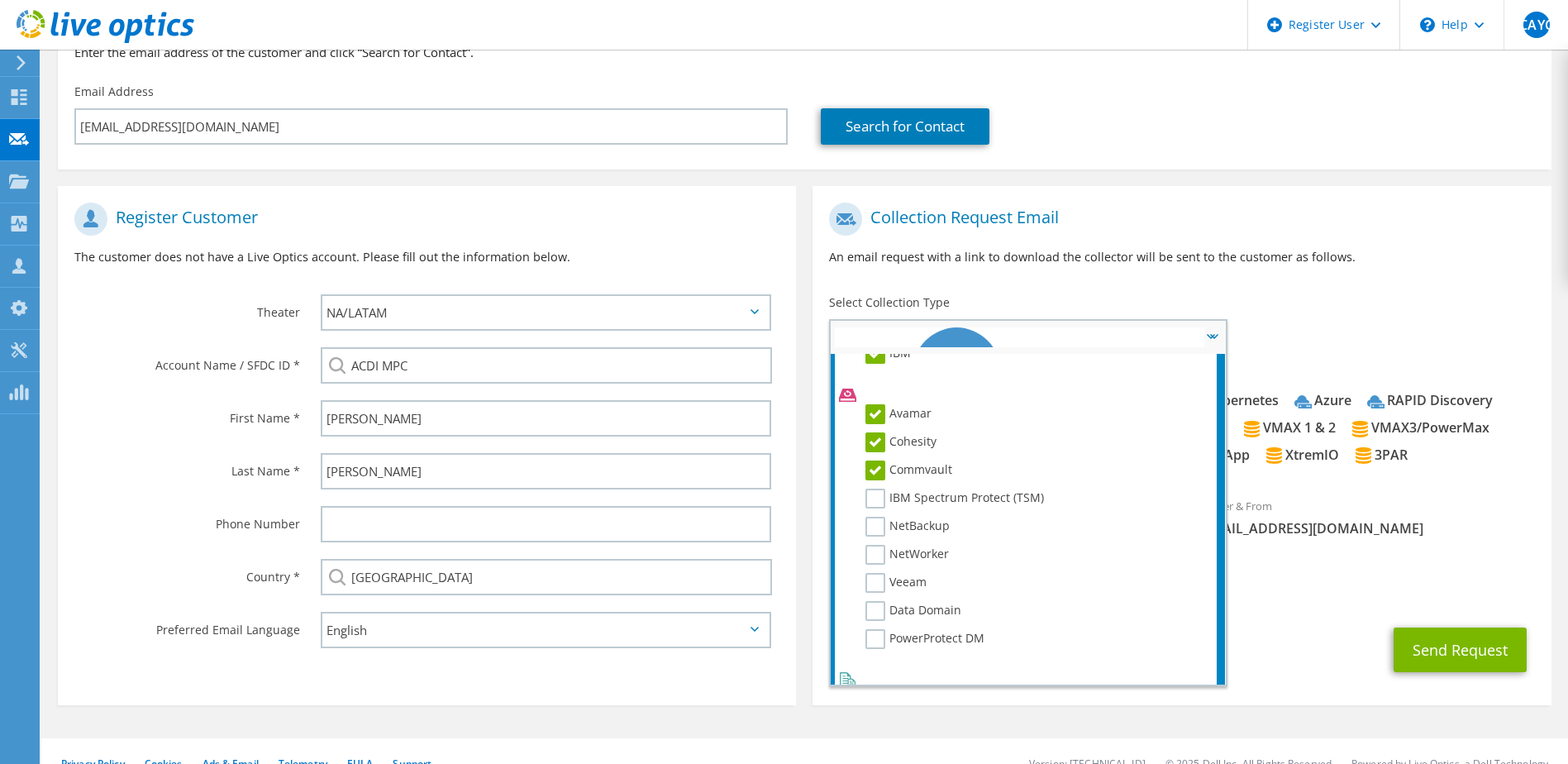
scroll to position [716, 0]
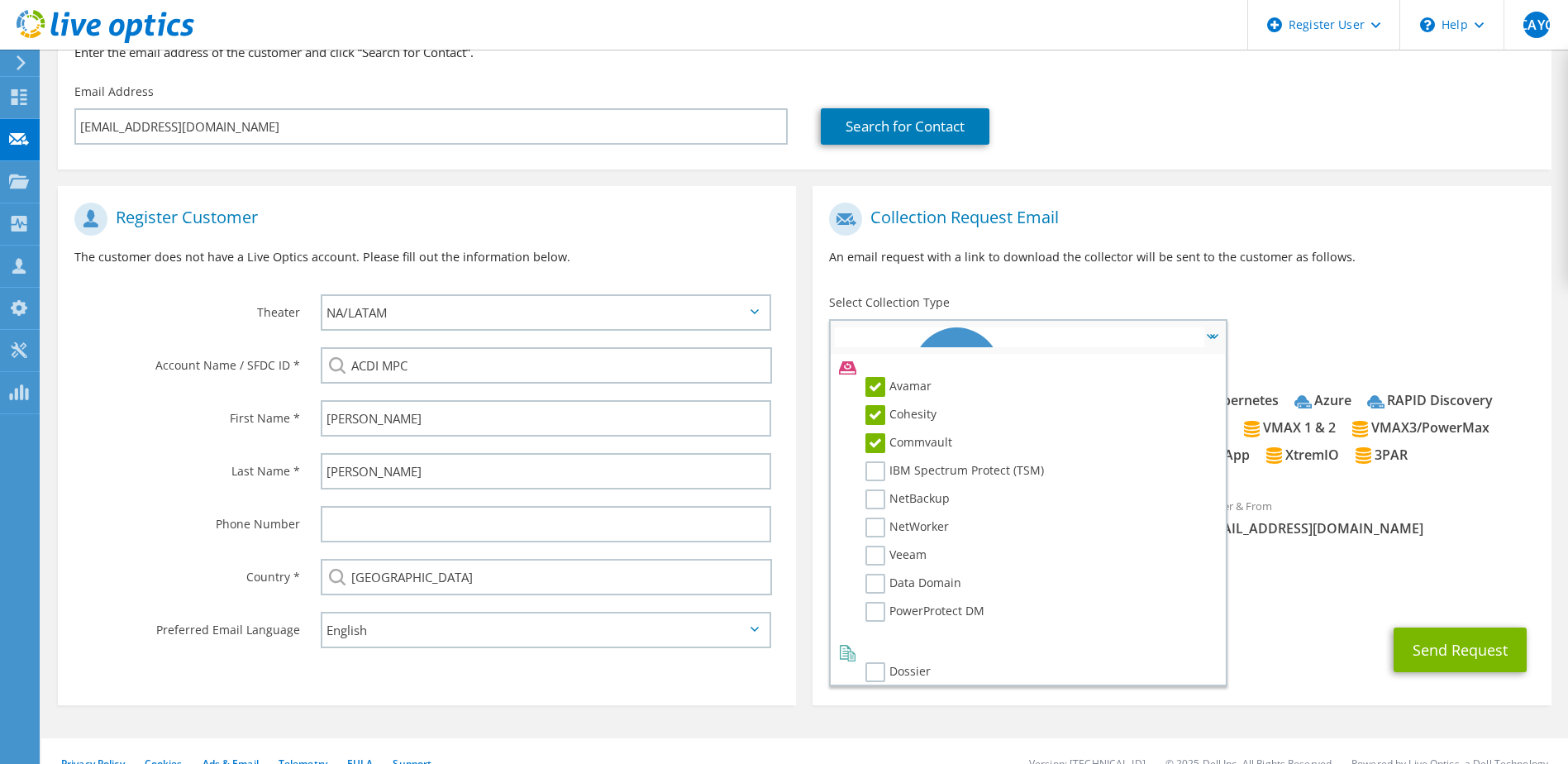
click at [876, 440] on label "Commvault" at bounding box center [909, 443] width 87 height 20
click at [0, 0] on input "Commvault" at bounding box center [0, 0] width 0 height 0
click at [874, 412] on label "Cohesity" at bounding box center [901, 415] width 71 height 20
click at [0, 0] on input "Cohesity" at bounding box center [0, 0] width 0 height 0
click at [877, 379] on label "Avamar" at bounding box center [899, 387] width 67 height 20
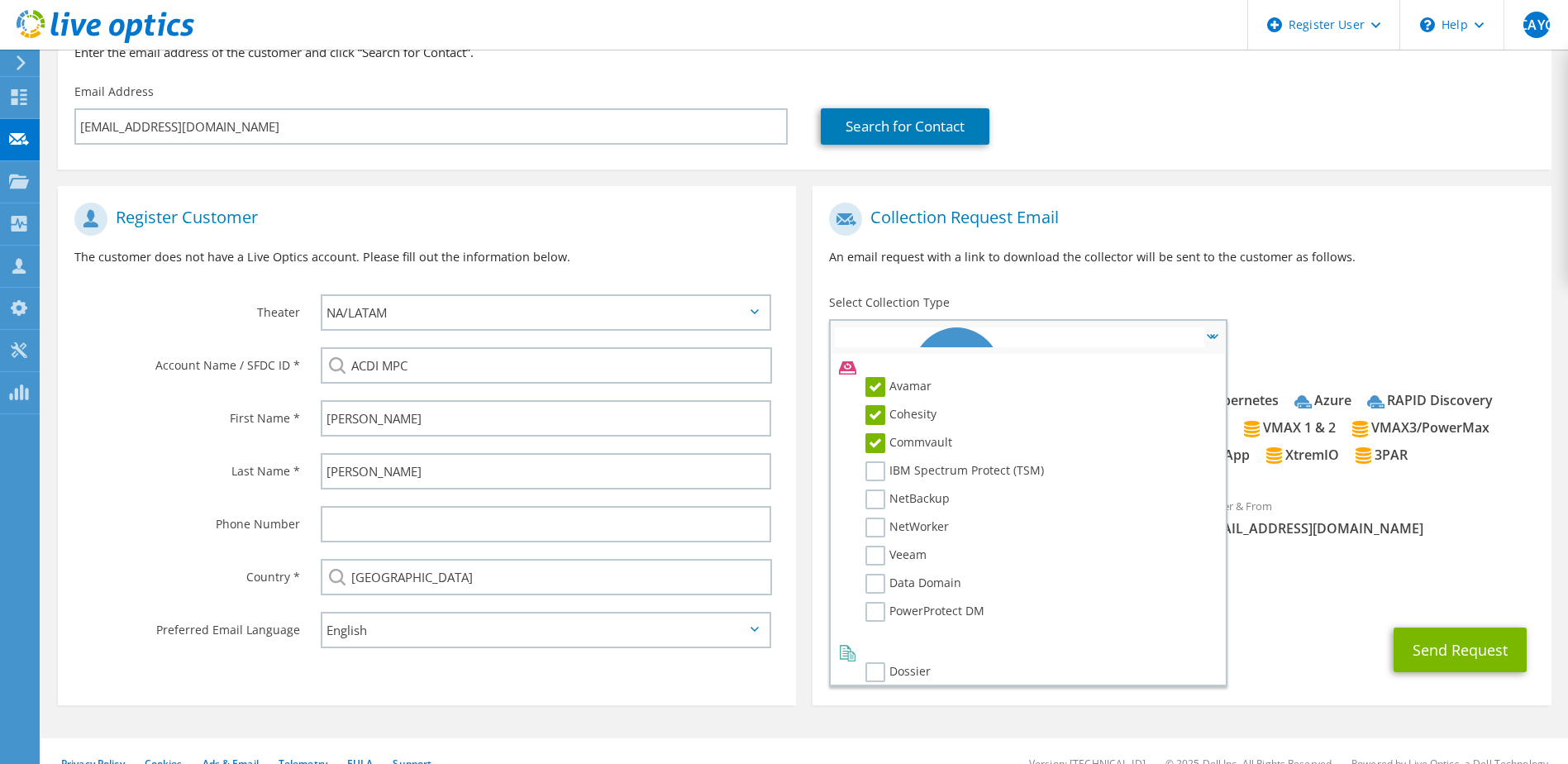
click at [0, 0] on input "Avamar" at bounding box center [0, 0] width 0 height 0
click at [877, 382] on label "Avamar" at bounding box center [899, 387] width 67 height 20
click at [0, 0] on input "Avamar" at bounding box center [0, 0] width 0 height 0
click at [874, 442] on label "Commvault" at bounding box center [909, 443] width 87 height 20
click at [0, 0] on input "Commvault" at bounding box center [0, 0] width 0 height 0
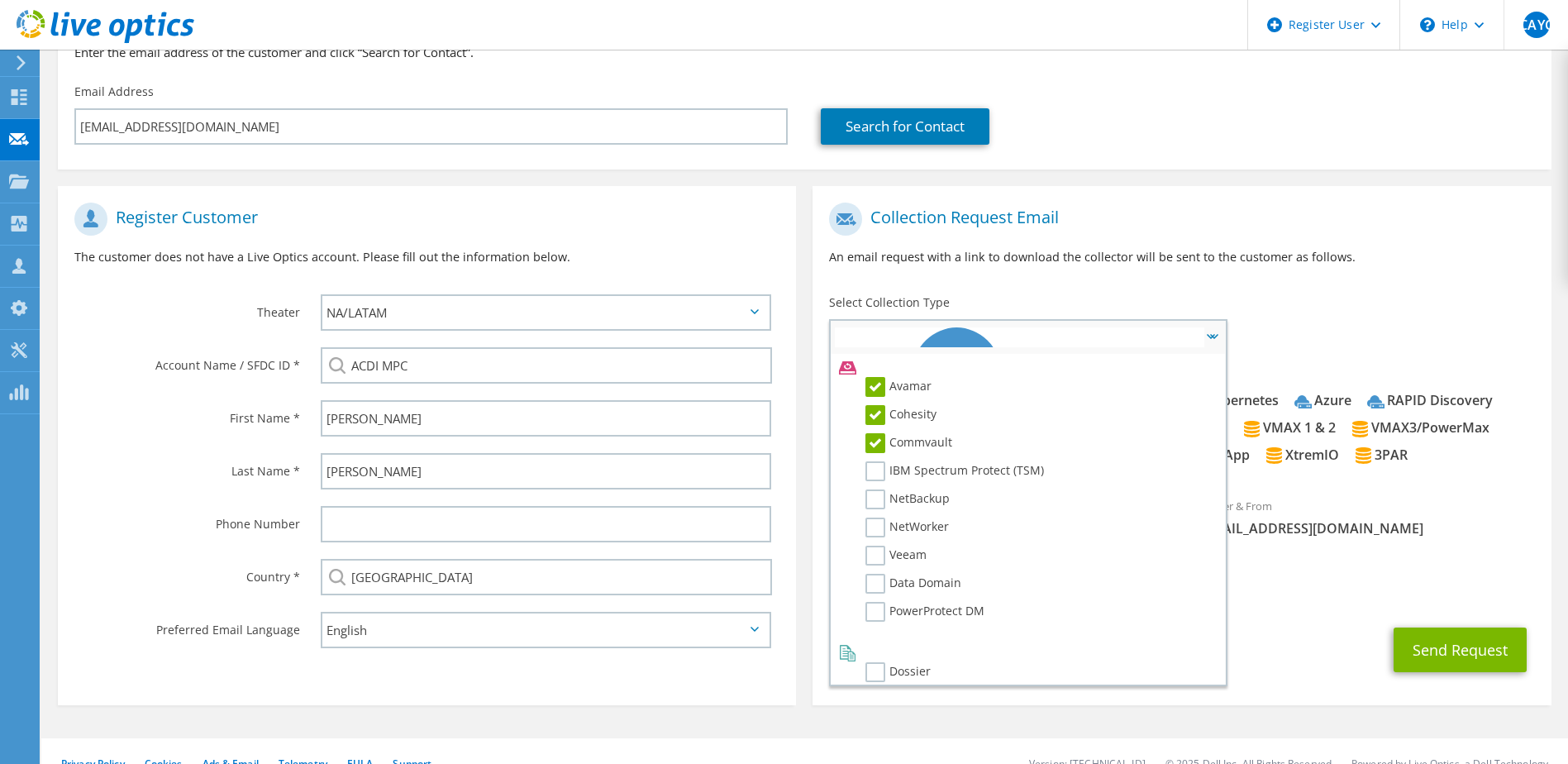
click at [878, 417] on label "Cohesity" at bounding box center [901, 415] width 71 height 20
click at [0, 0] on input "Cohesity" at bounding box center [0, 0] width 0 height 0
click at [873, 385] on label "Avamar" at bounding box center [899, 387] width 67 height 20
click at [0, 0] on input "Avamar" at bounding box center [0, 0] width 0 height 0
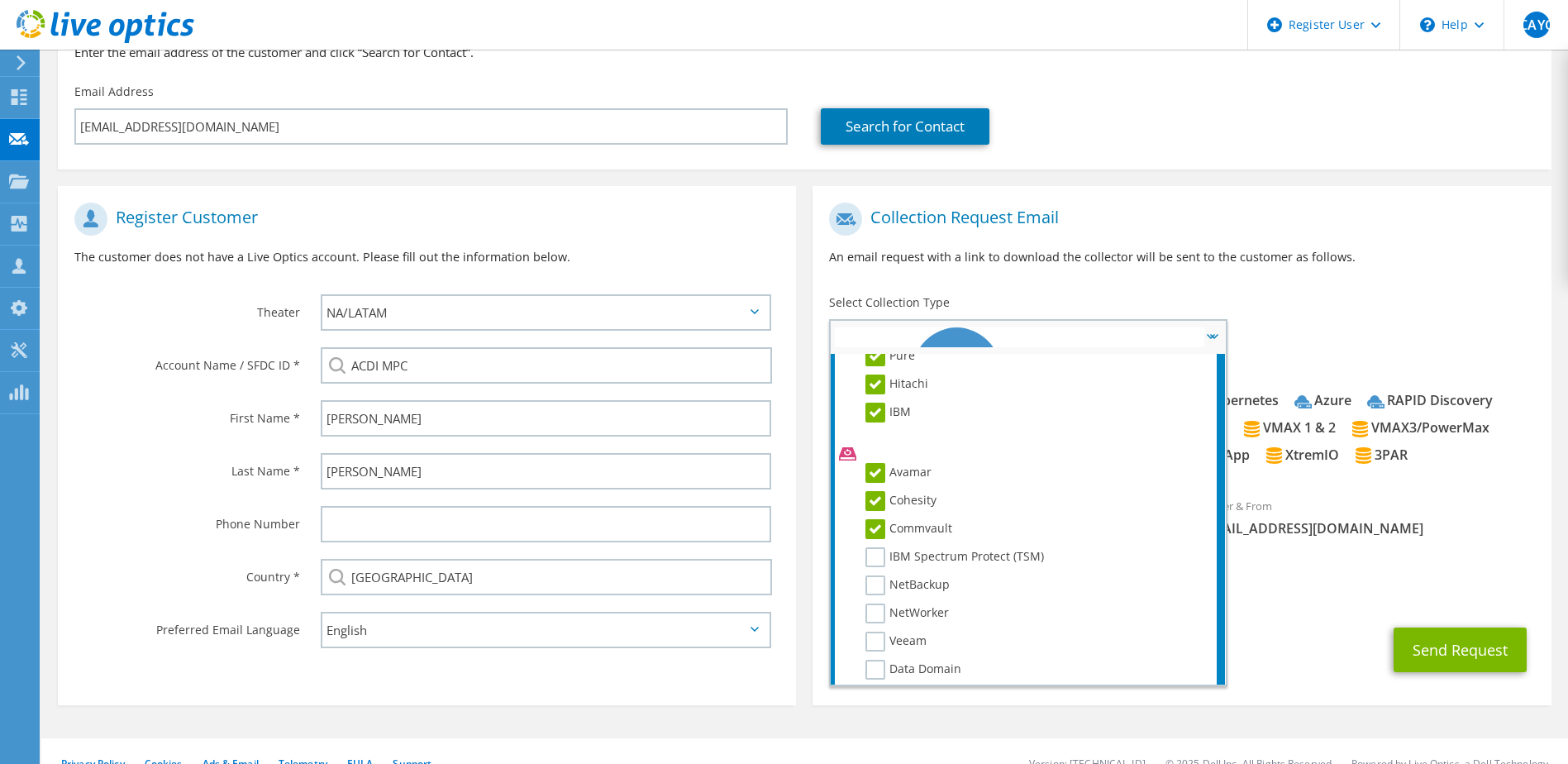
scroll to position [731, 0]
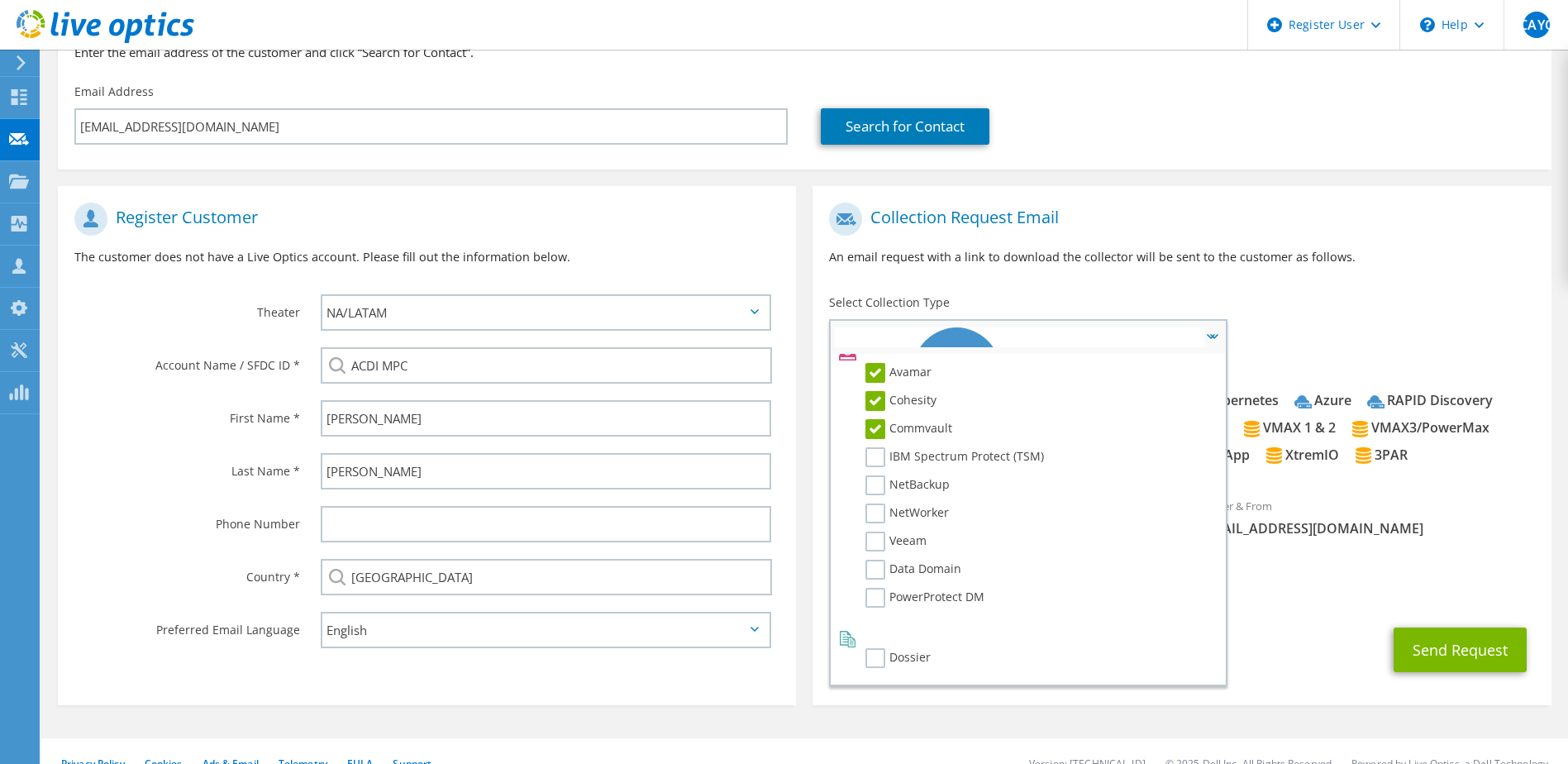
click at [874, 432] on label "Commvault" at bounding box center [909, 429] width 87 height 20
click at [0, 0] on input "Commvault" at bounding box center [0, 0] width 0 height 0
click at [874, 399] on label "Cohesity" at bounding box center [901, 400] width 71 height 20
click at [0, 0] on input "Cohesity" at bounding box center [0, 0] width 0 height 0
click at [896, 367] on label "Avamar" at bounding box center [899, 372] width 67 height 20
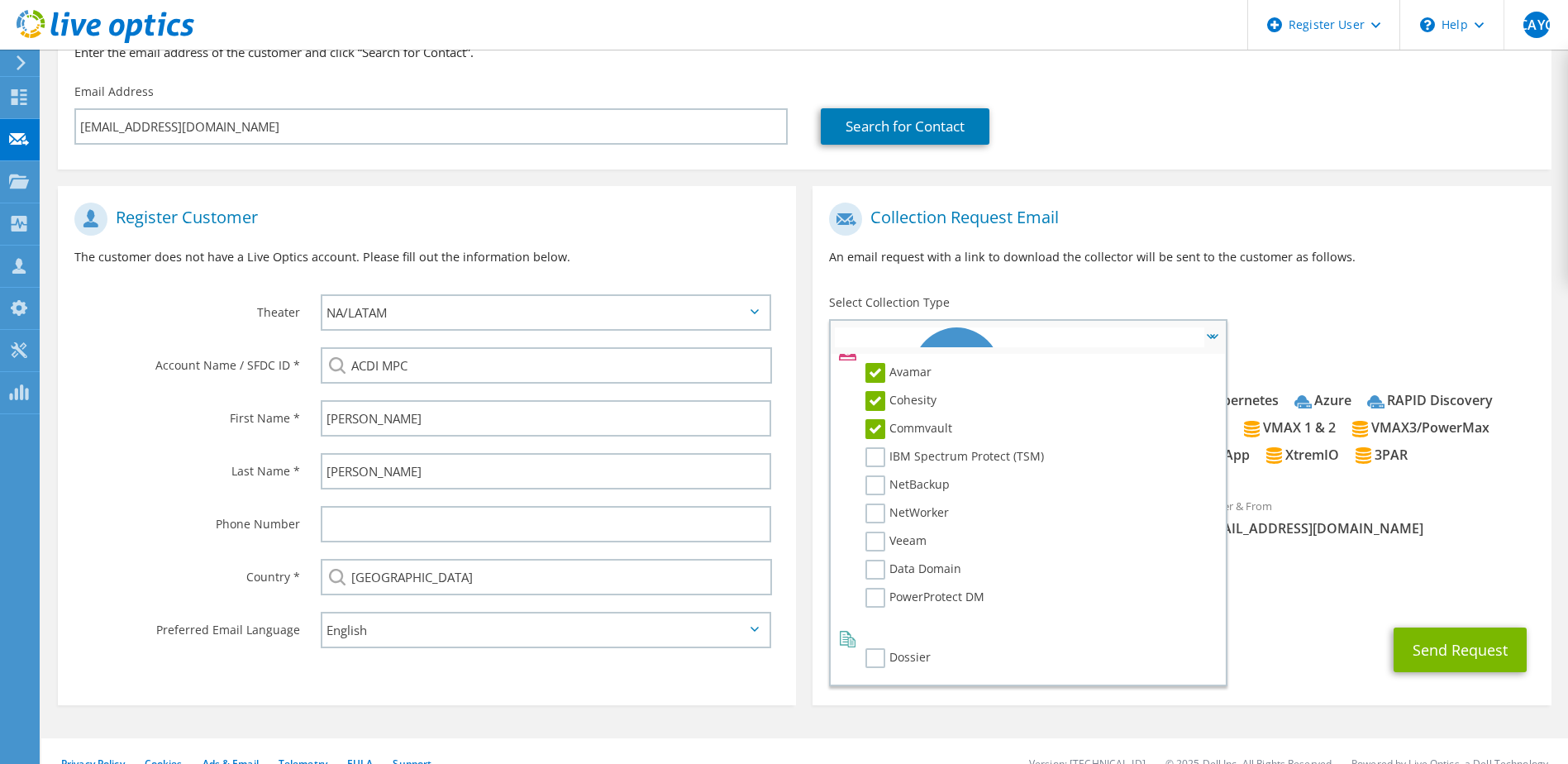
click at [0, 0] on input "Avamar" at bounding box center [0, 0] width 0 height 0
click at [874, 464] on label "IBM Spectrum Protect (TSM)" at bounding box center [955, 457] width 178 height 20
click at [0, 0] on input "IBM Spectrum Protect (TSM)" at bounding box center [0, 0] width 0 height 0
drag, startPoint x: 878, startPoint y: 488, endPoint x: 878, endPoint y: 505, distance: 17.0
click at [878, 493] on label "NetBackup" at bounding box center [908, 485] width 84 height 20
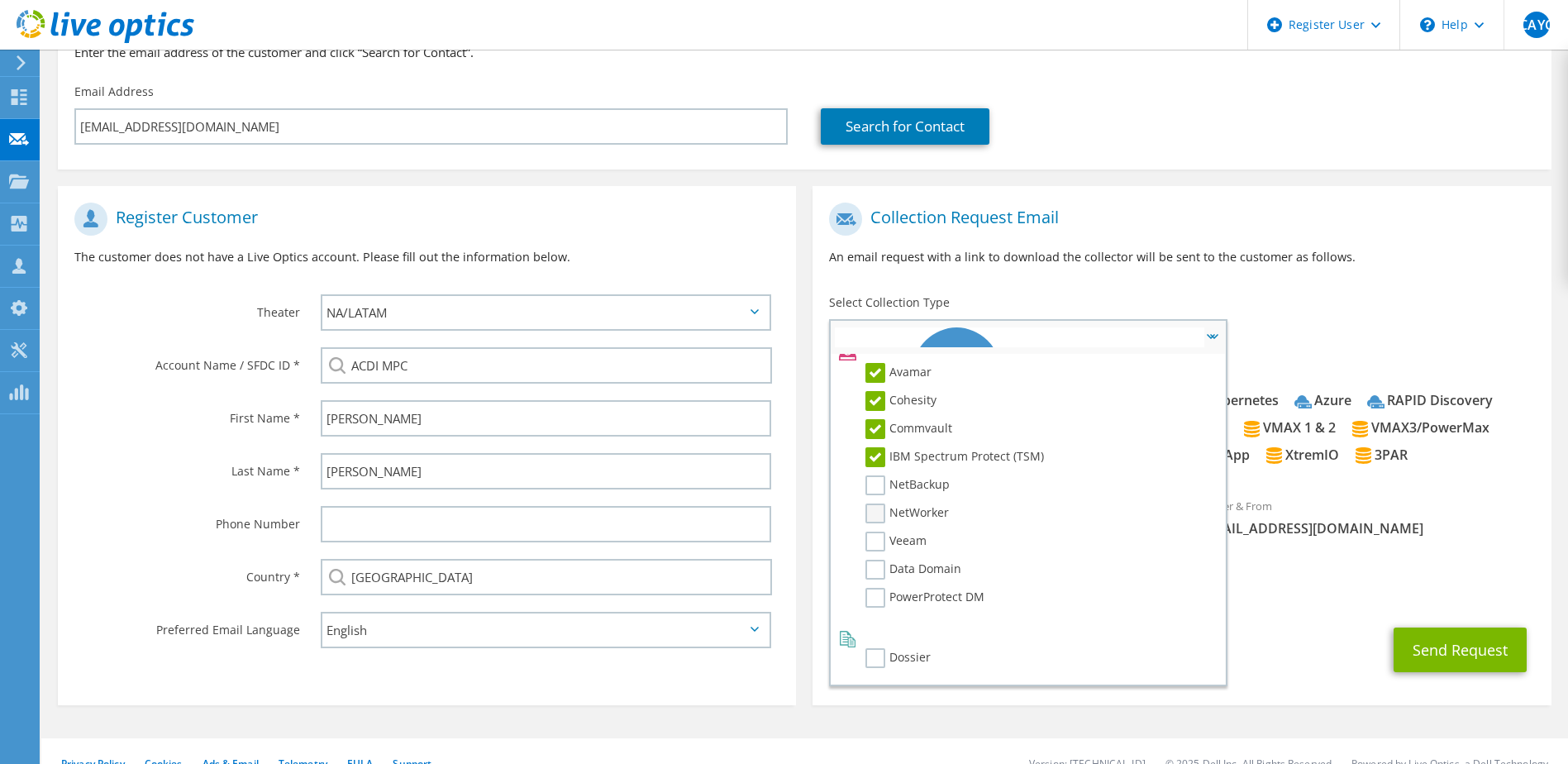
click at [0, 0] on input "NetBackup" at bounding box center [0, 0] width 0 height 0
click at [878, 513] on label "NetWorker" at bounding box center [908, 513] width 84 height 20
click at [0, 0] on input "NetWorker" at bounding box center [0, 0] width 0 height 0
click at [877, 543] on label "Veeam" at bounding box center [897, 541] width 61 height 20
click at [0, 0] on input "Veeam" at bounding box center [0, 0] width 0 height 0
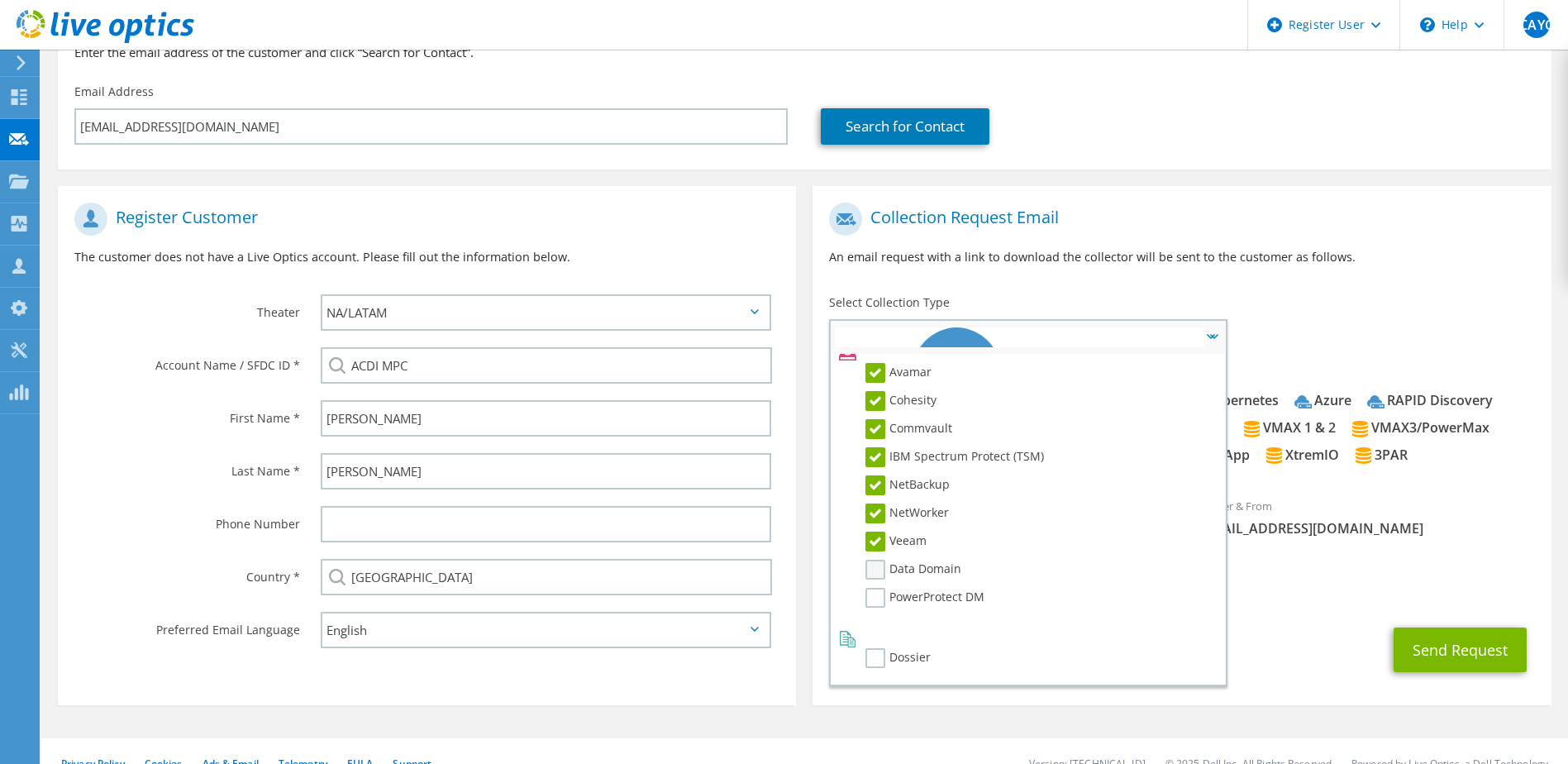
click at [873, 571] on label "Data Domain" at bounding box center [914, 569] width 96 height 20
click at [0, 0] on input "Data Domain" at bounding box center [0, 0] width 0 height 0
click at [874, 606] on label "PowerProtect DM" at bounding box center [926, 598] width 119 height 20
click at [0, 0] on input "PowerProtect DM" at bounding box center [0, 0] width 0 height 0
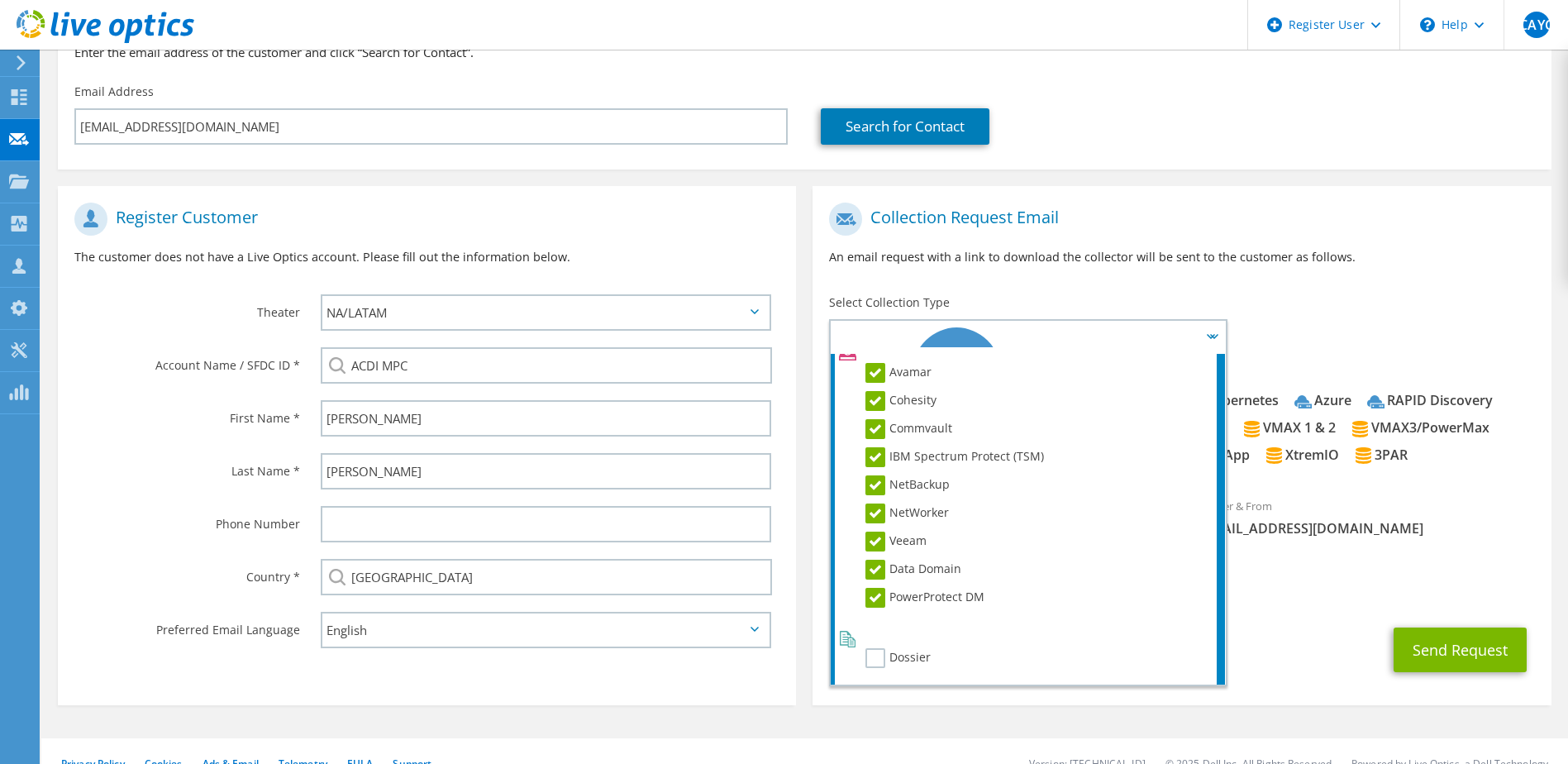
click at [1284, 666] on div "Send Request" at bounding box center [1182, 650] width 738 height 61
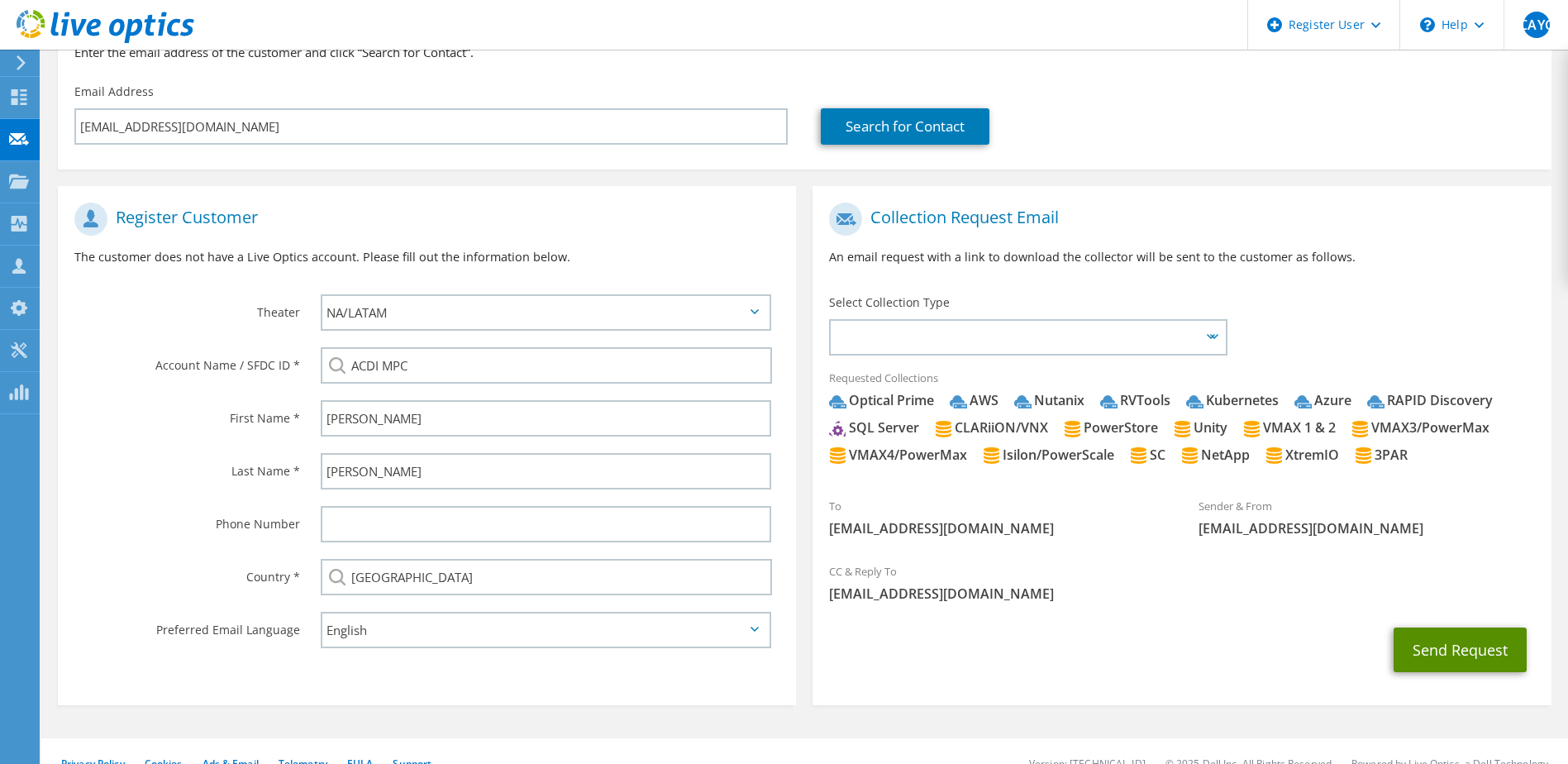
click at [1437, 656] on button "Send Request" at bounding box center [1461, 650] width 133 height 44
